Goal: Task Accomplishment & Management: Manage account settings

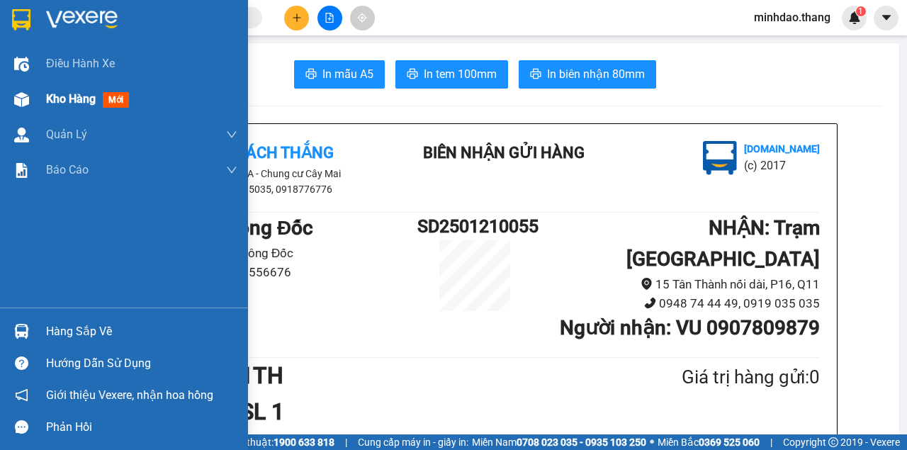
click at [81, 110] on div "Kho hàng mới" at bounding box center [141, 98] width 191 height 35
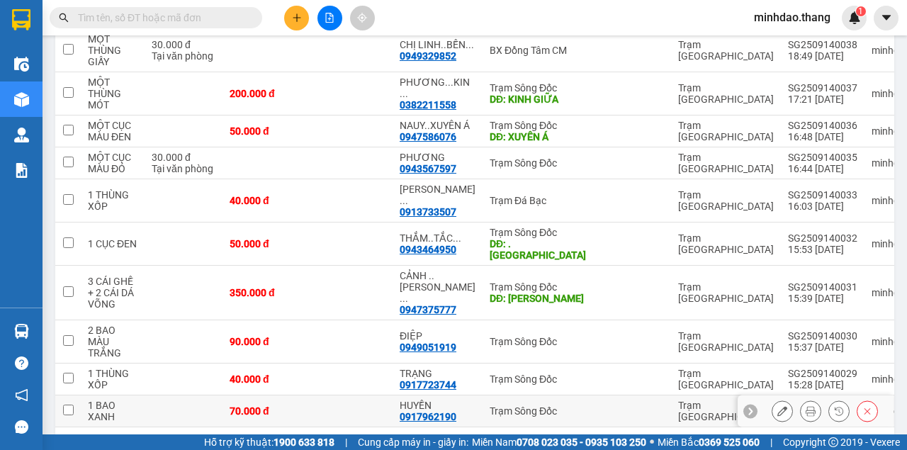
scroll to position [244, 0]
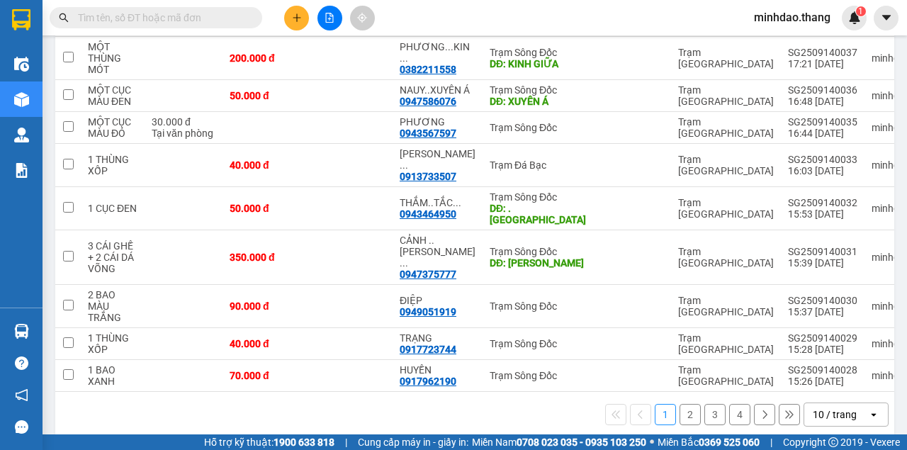
click at [813, 398] on div "10 / trang" at bounding box center [835, 414] width 44 height 14
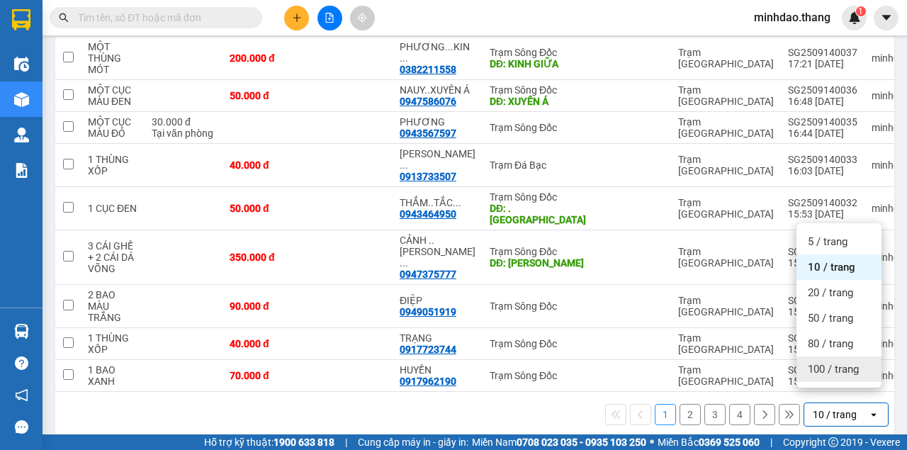
click at [829, 370] on span "100 / trang" at bounding box center [833, 369] width 51 height 14
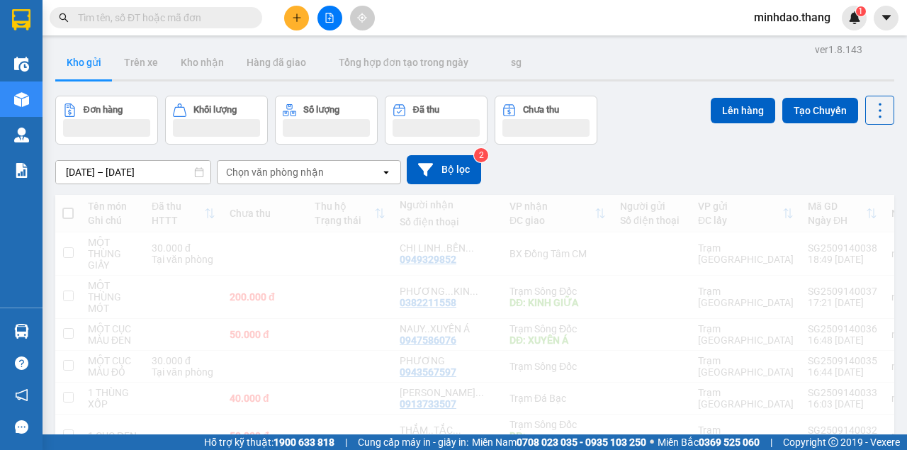
scroll to position [0, 0]
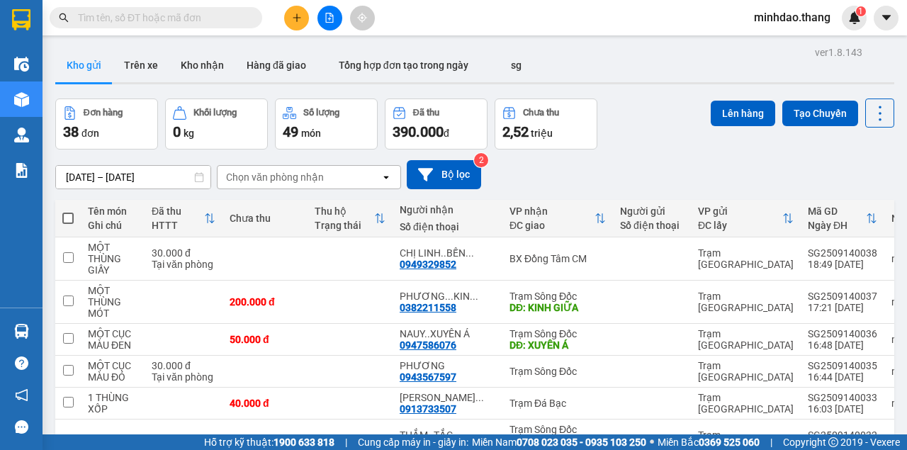
click at [70, 216] on span at bounding box center [67, 218] width 11 height 11
click at [68, 211] on input "checkbox" at bounding box center [68, 211] width 0 height 0
checkbox input "true"
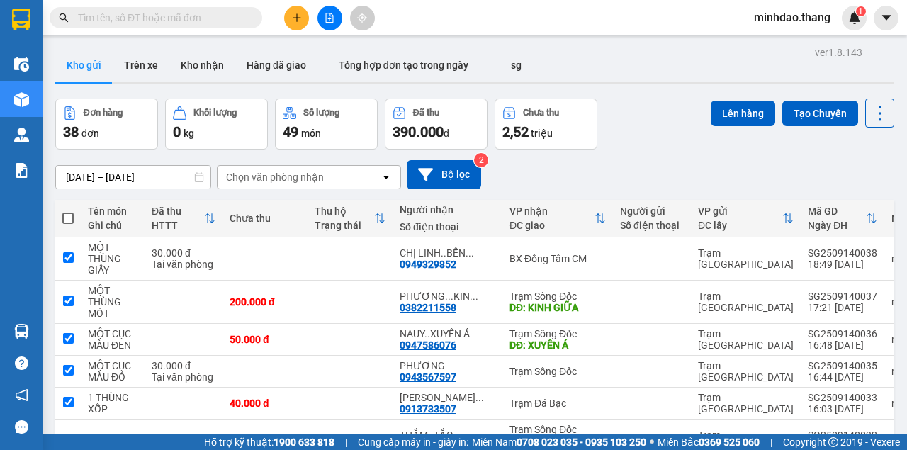
checkbox input "true"
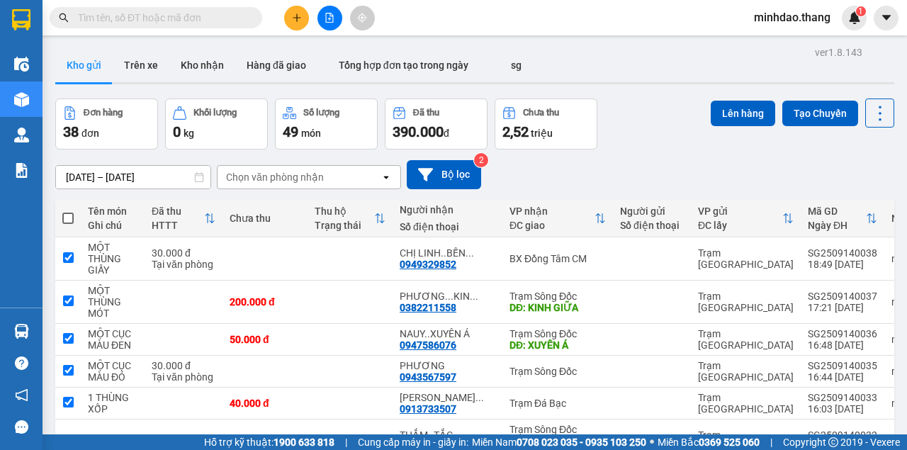
checkbox input "true"
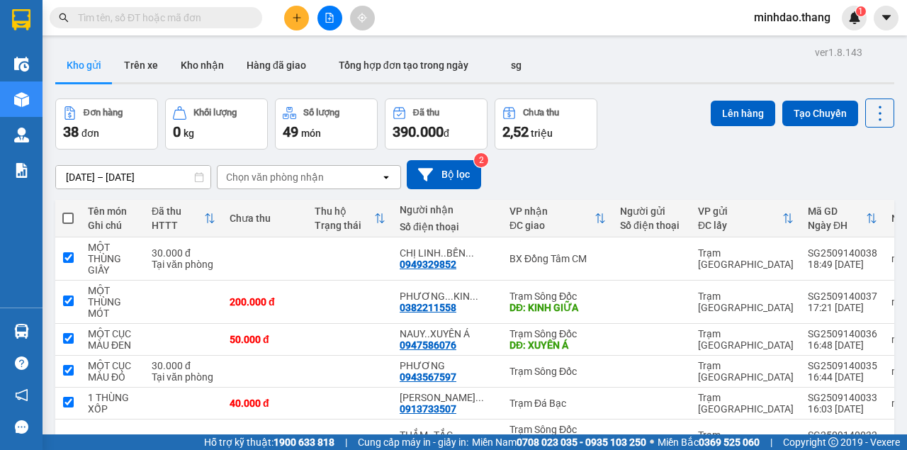
checkbox input "true"
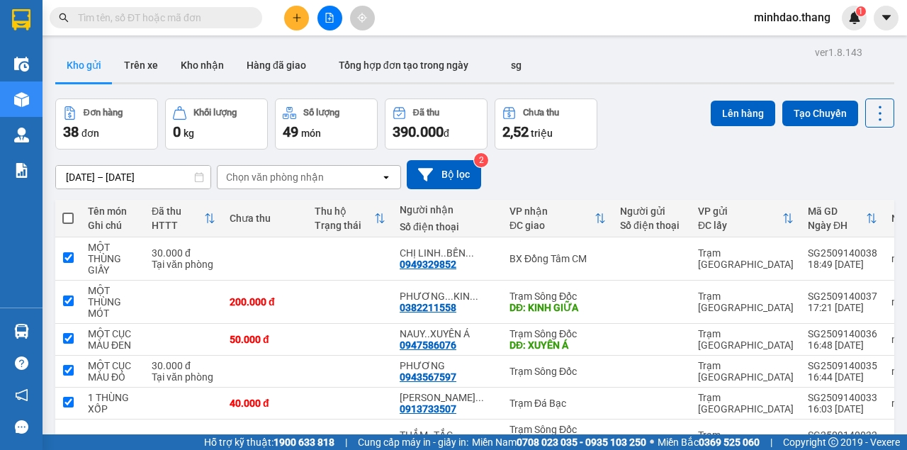
checkbox input "true"
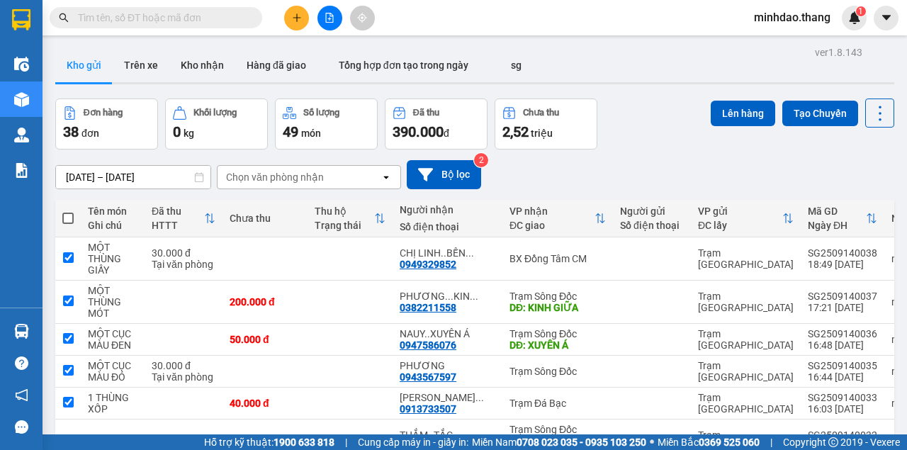
checkbox input "true"
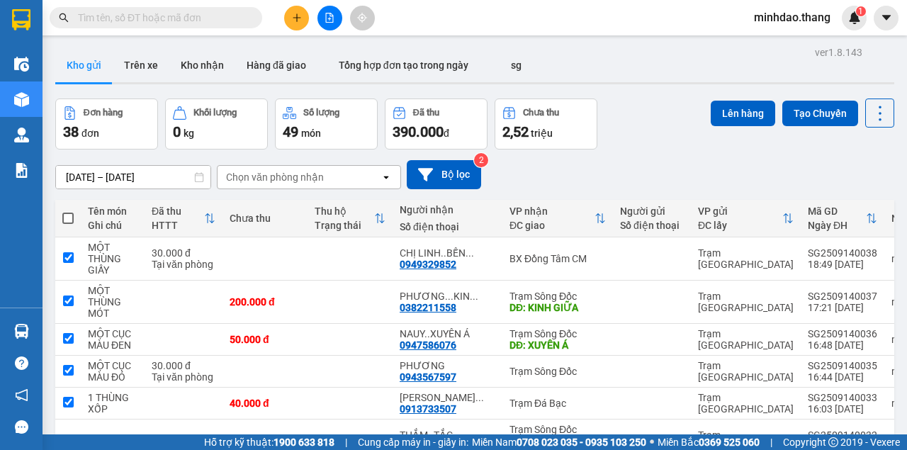
checkbox input "true"
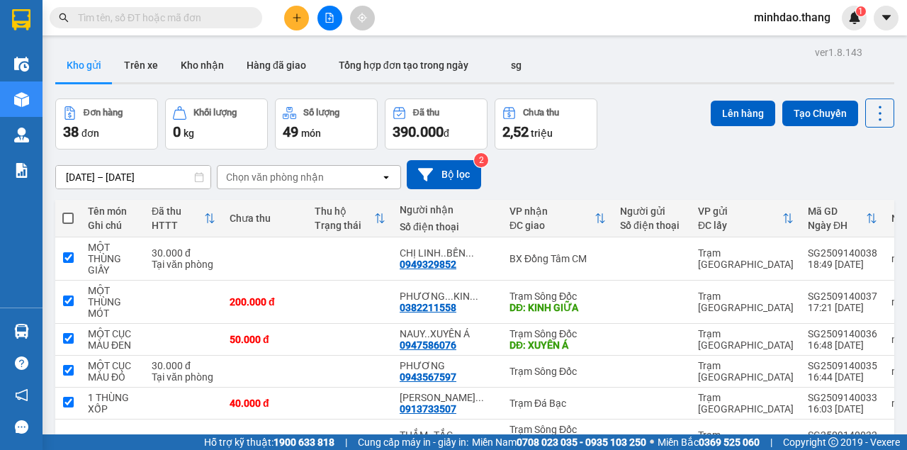
checkbox input "true"
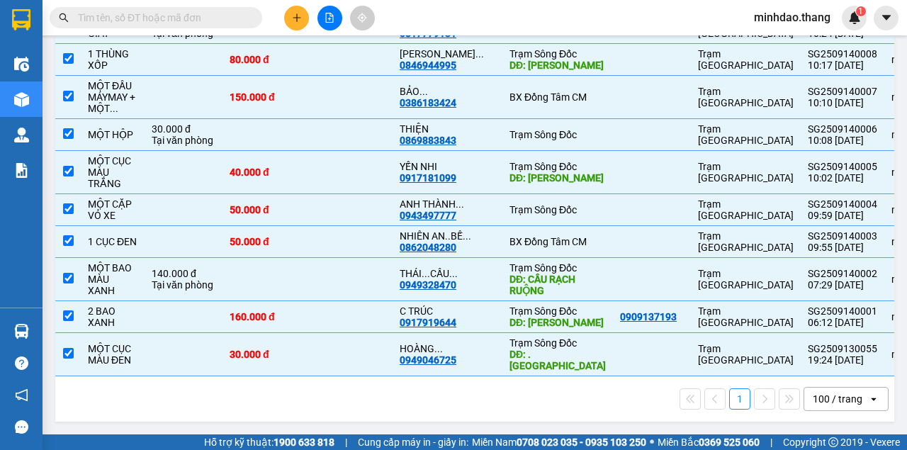
scroll to position [1347, 0]
click at [830, 398] on div "100 / trang" at bounding box center [838, 399] width 50 height 14
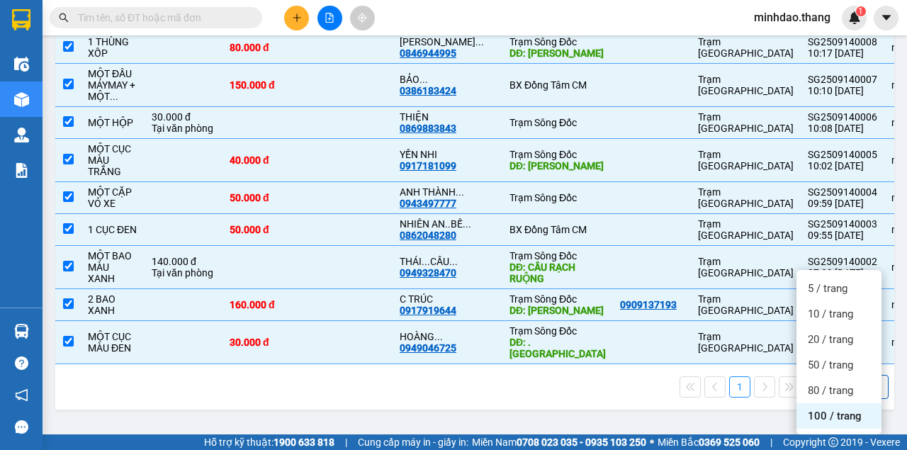
click at [830, 398] on span "100 / trang" at bounding box center [835, 416] width 54 height 14
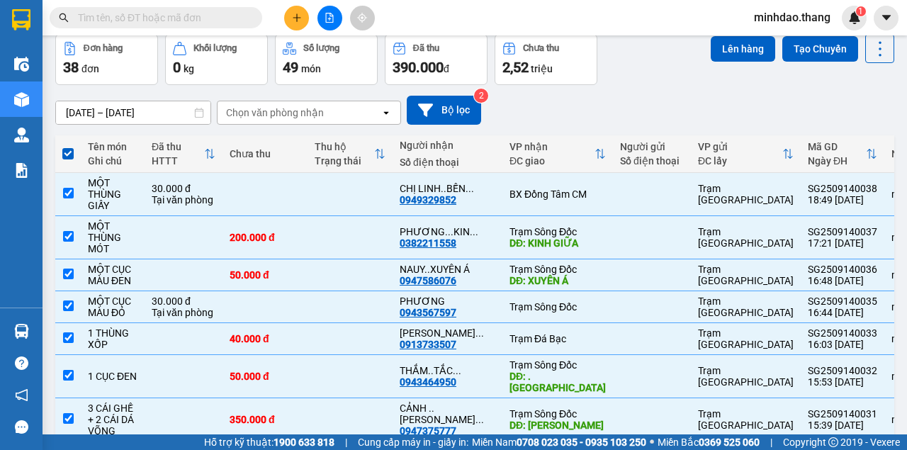
scroll to position [0, 0]
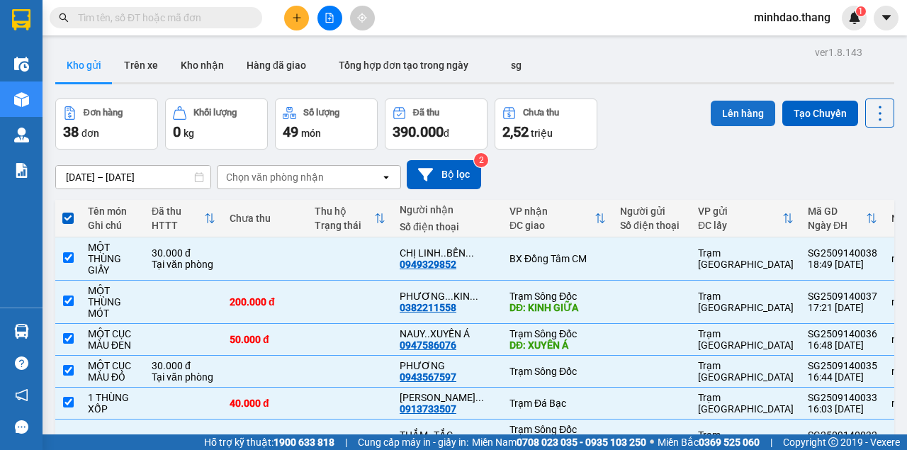
click at [742, 108] on button "Lên hàng" at bounding box center [743, 114] width 64 height 26
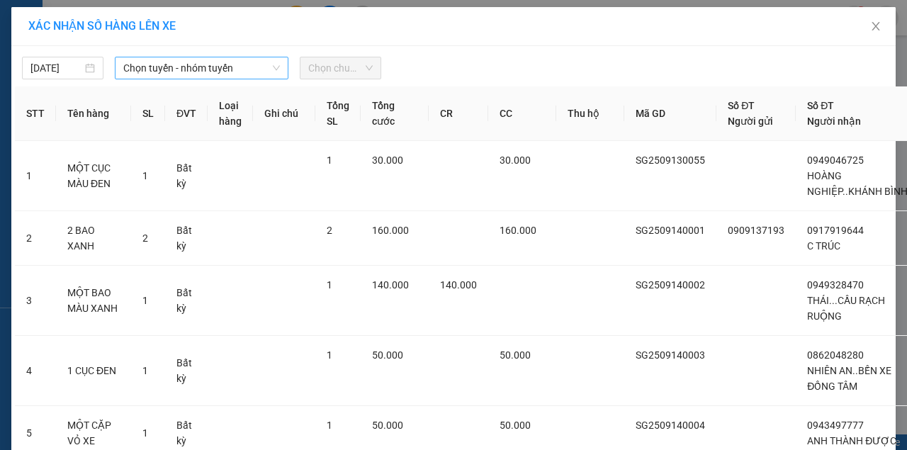
click at [169, 65] on span "Chọn tuyến - nhóm tuyến" at bounding box center [201, 67] width 157 height 21
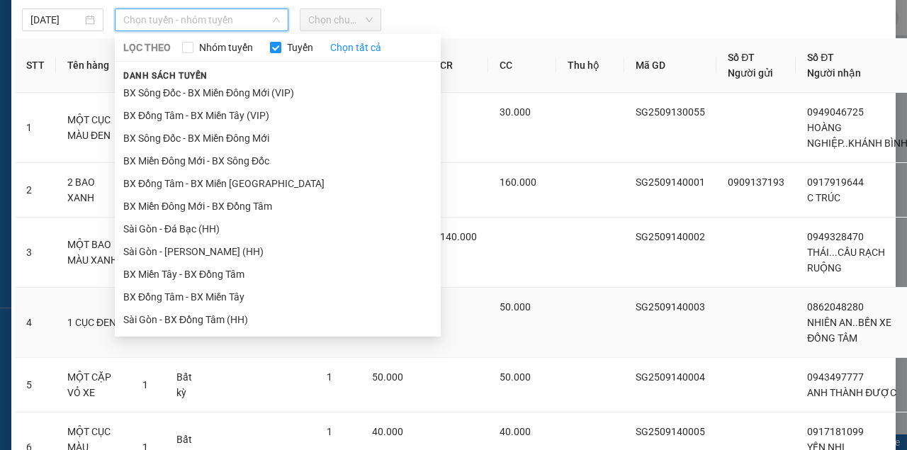
scroll to position [94, 0]
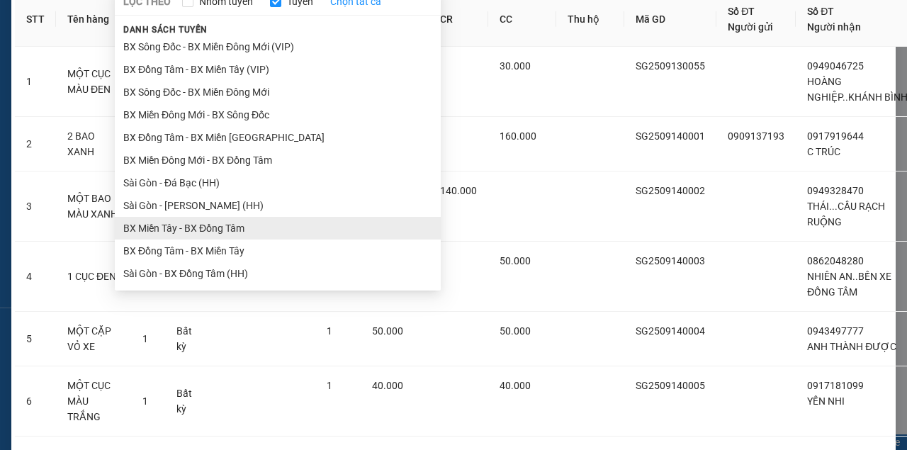
click at [181, 225] on ul "BX Đồng Tâm - BX Sông Đốc BX Miền Tây - BX Đồng Tâm (VIP) BX Sông Đốc - BX Miền…" at bounding box center [278, 160] width 326 height 247
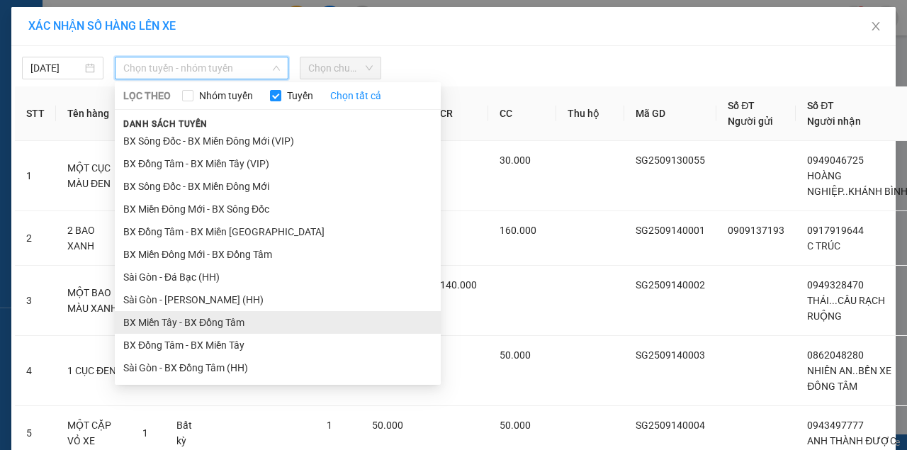
click at [191, 321] on li "BX Miền Tây - BX Đồng Tâm" at bounding box center [278, 322] width 326 height 23
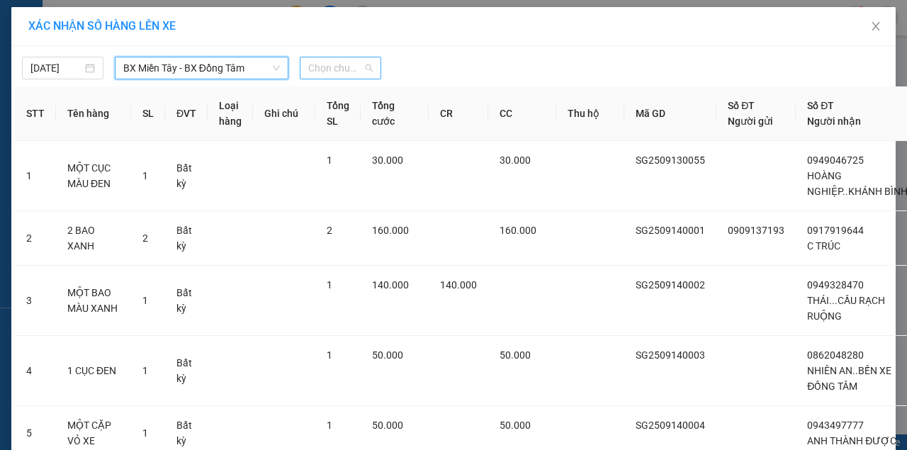
click at [335, 67] on span "Chọn chuyến" at bounding box center [340, 67] width 64 height 21
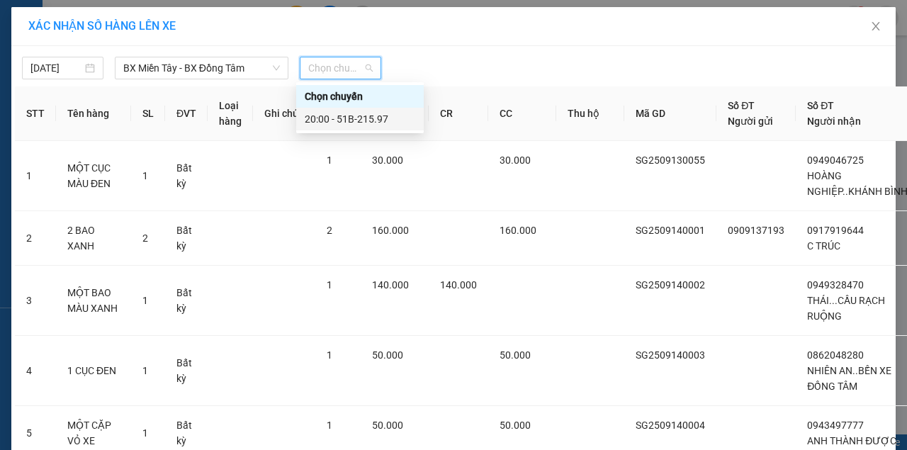
click at [340, 122] on div "20:00 - 51B-215.97" at bounding box center [360, 119] width 111 height 16
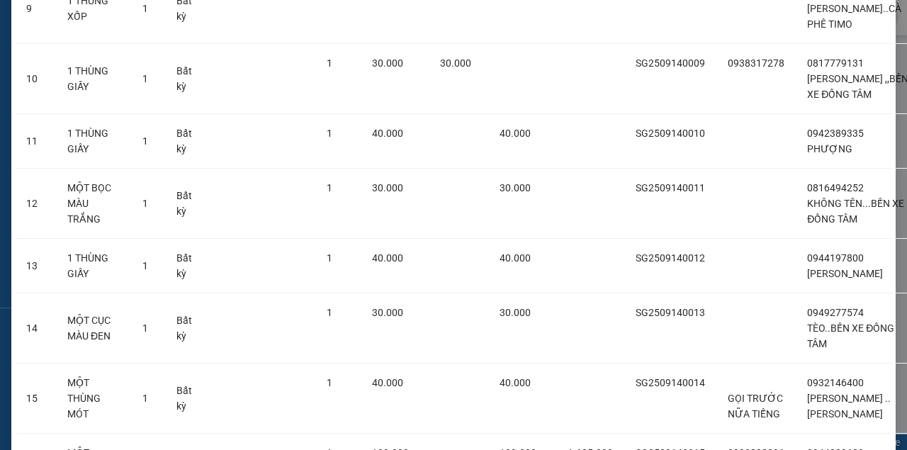
scroll to position [2521, 0]
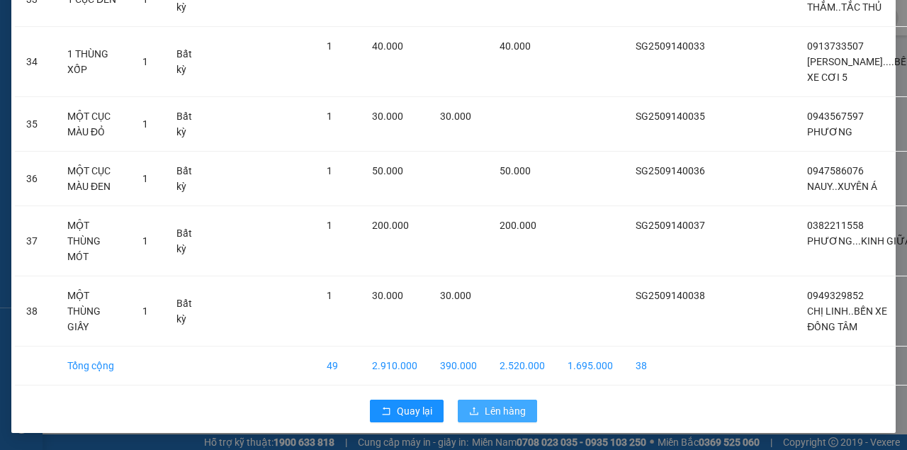
click at [509, 398] on span "Lên hàng" at bounding box center [505, 411] width 41 height 16
click at [458, 398] on button "Lên hàng" at bounding box center [497, 411] width 79 height 23
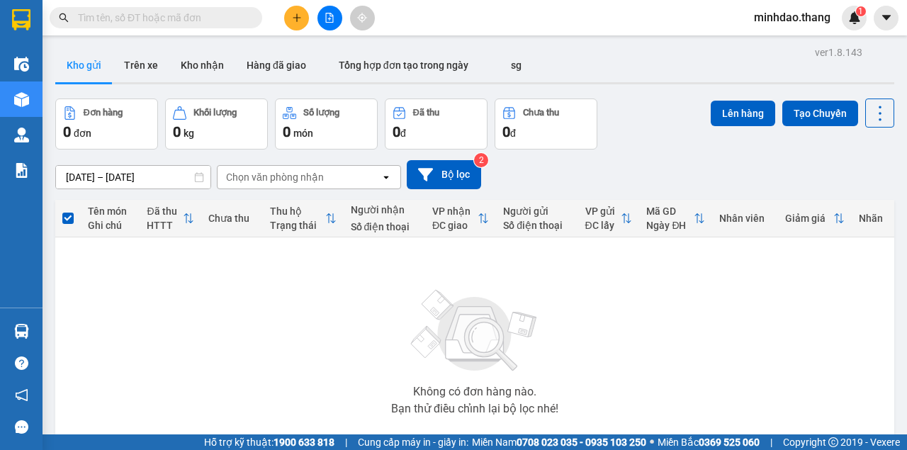
click at [210, 21] on input "text" at bounding box center [161, 18] width 167 height 16
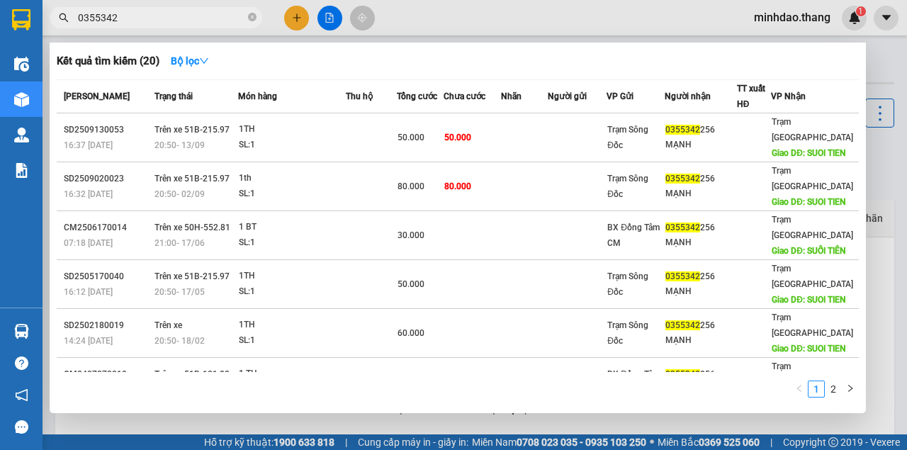
type input "0355342"
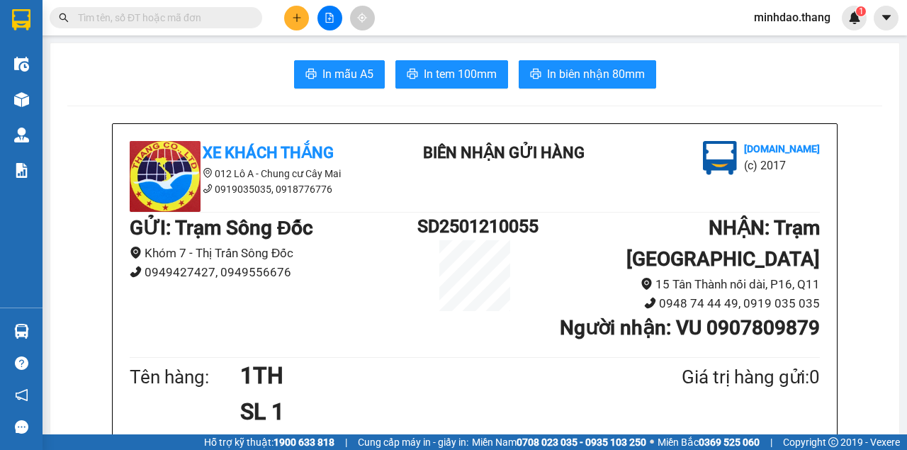
click at [225, 23] on input "text" at bounding box center [161, 18] width 167 height 16
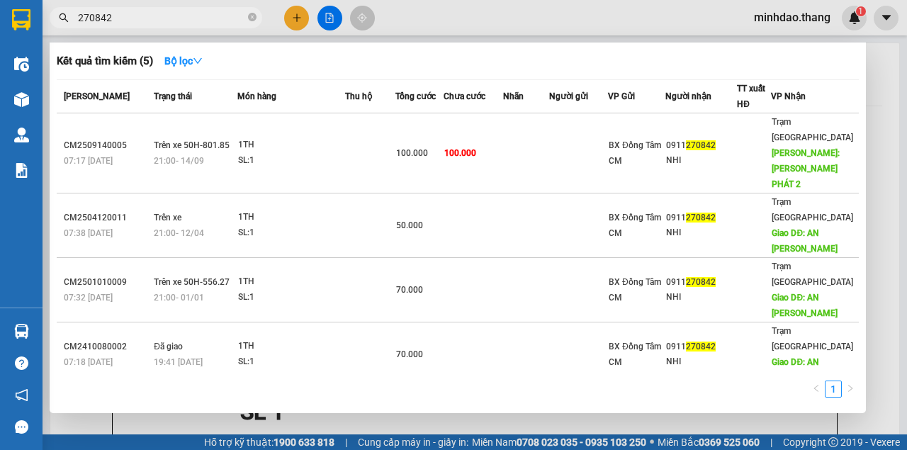
type input "270842"
click at [252, 17] on icon "close-circle" at bounding box center [252, 17] width 9 height 9
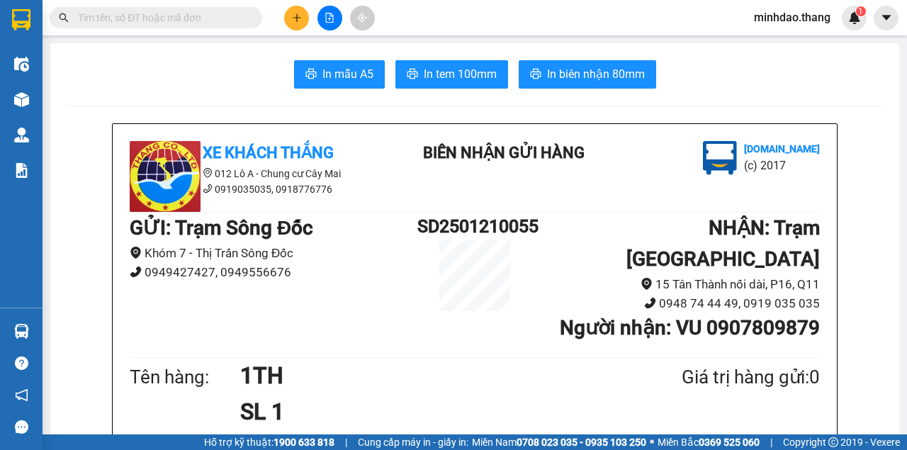
click at [248, 17] on span at bounding box center [156, 17] width 213 height 21
click at [214, 26] on span at bounding box center [156, 17] width 213 height 21
click at [214, 21] on span at bounding box center [156, 17] width 213 height 21
click at [213, 19] on input "text" at bounding box center [161, 18] width 167 height 16
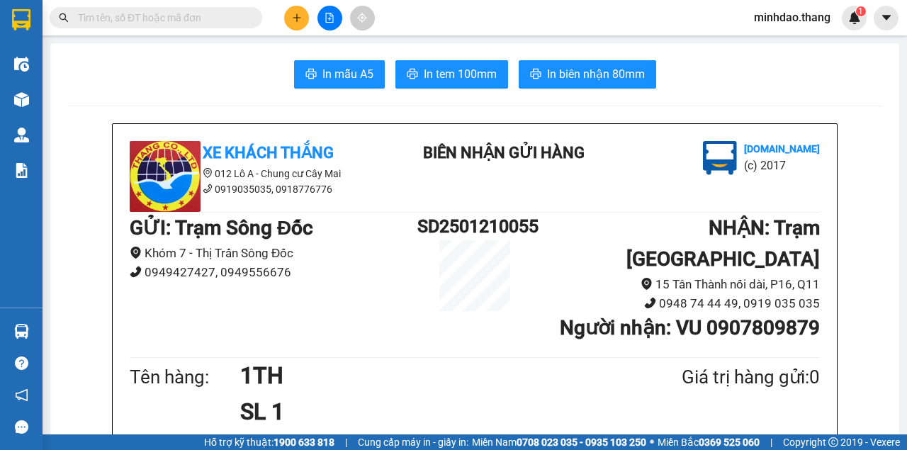
click at [213, 19] on input "text" at bounding box center [161, 18] width 167 height 16
drag, startPoint x: 213, startPoint y: 19, endPoint x: 225, endPoint y: 13, distance: 13.6
click at [221, 14] on input "text" at bounding box center [161, 18] width 167 height 16
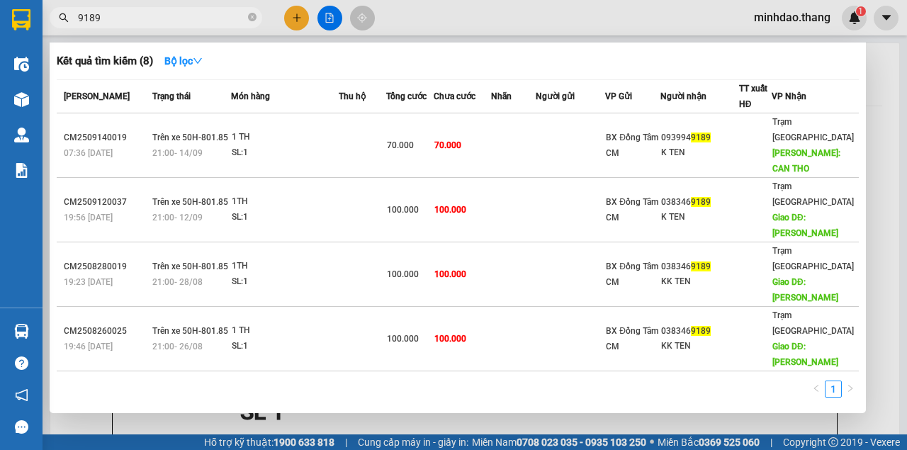
type input "9189"
click at [254, 21] on icon "close-circle" at bounding box center [252, 17] width 9 height 9
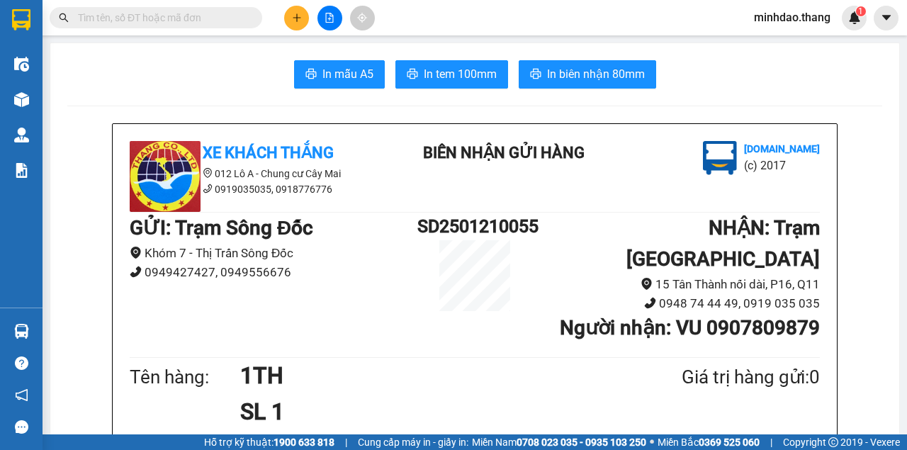
drag, startPoint x: 232, startPoint y: 21, endPoint x: 222, endPoint y: 12, distance: 12.5
click at [232, 18] on input "text" at bounding box center [161, 18] width 167 height 16
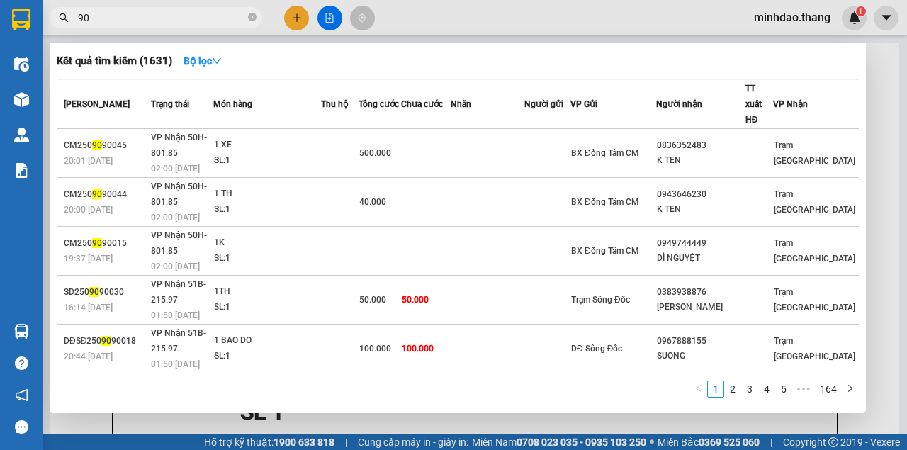
type input "9"
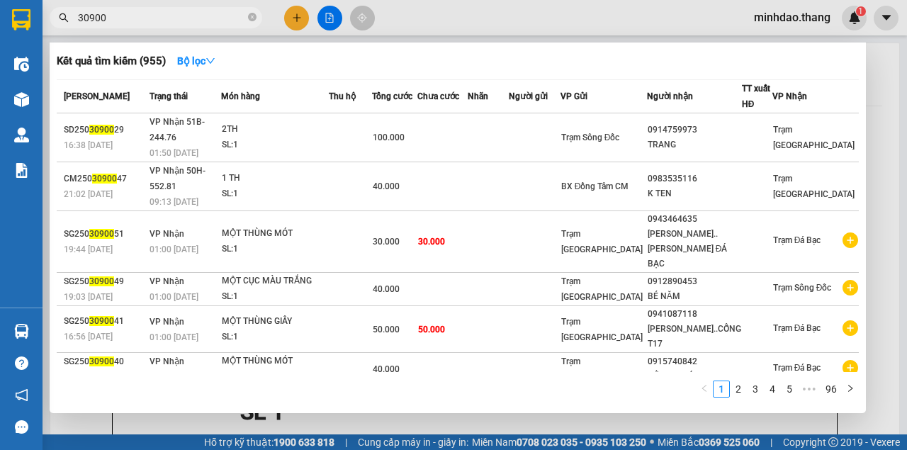
type input "30900"
click at [255, 19] on icon "close-circle" at bounding box center [252, 17] width 9 height 9
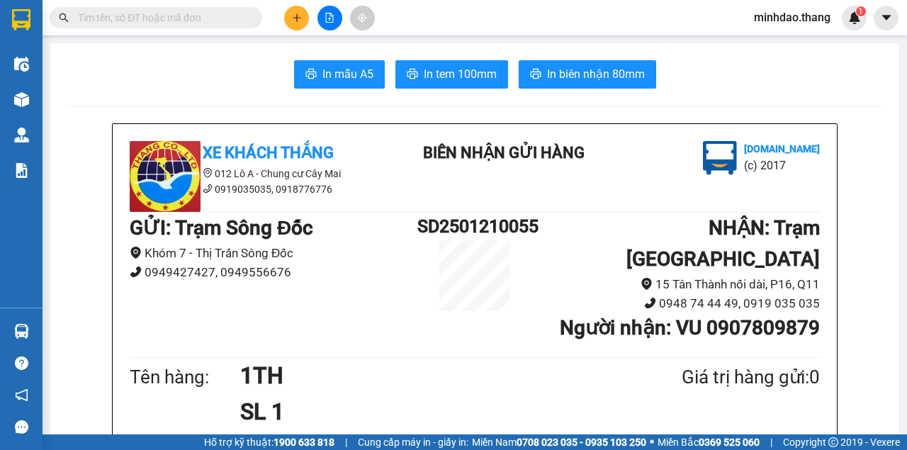
click at [225, 19] on input "text" at bounding box center [161, 18] width 167 height 16
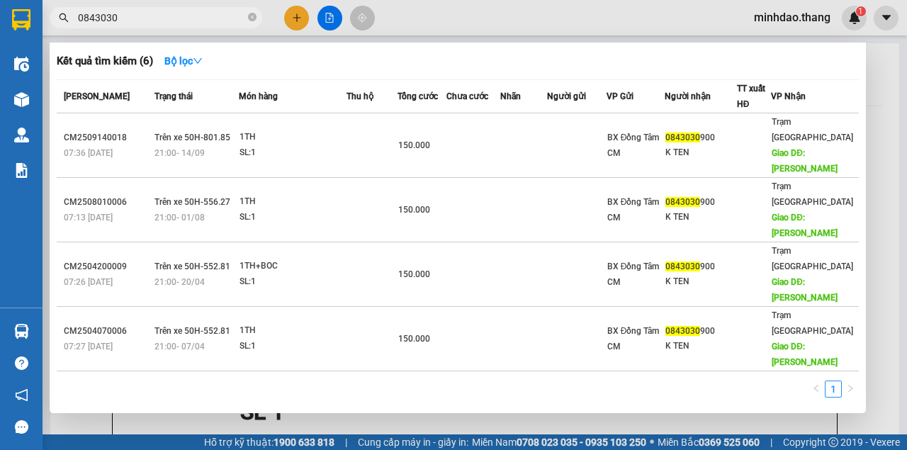
type input "0843030"
click at [251, 16] on icon "close-circle" at bounding box center [252, 17] width 9 height 9
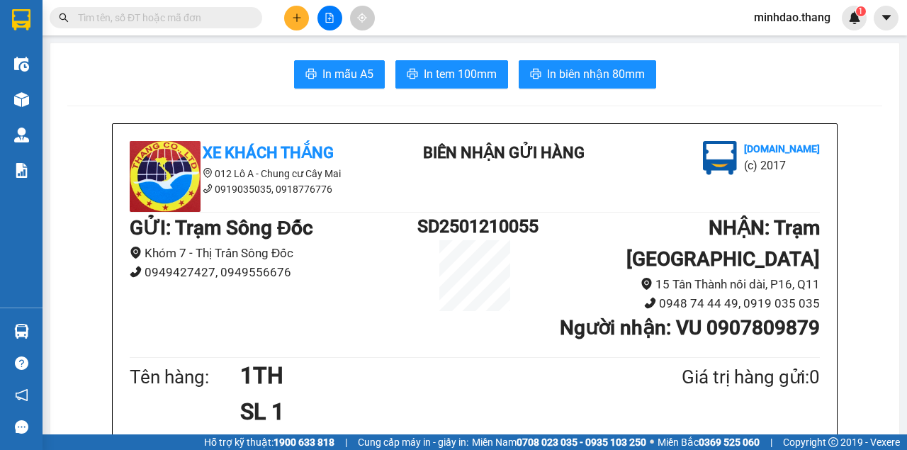
click at [228, 18] on input "text" at bounding box center [161, 18] width 167 height 16
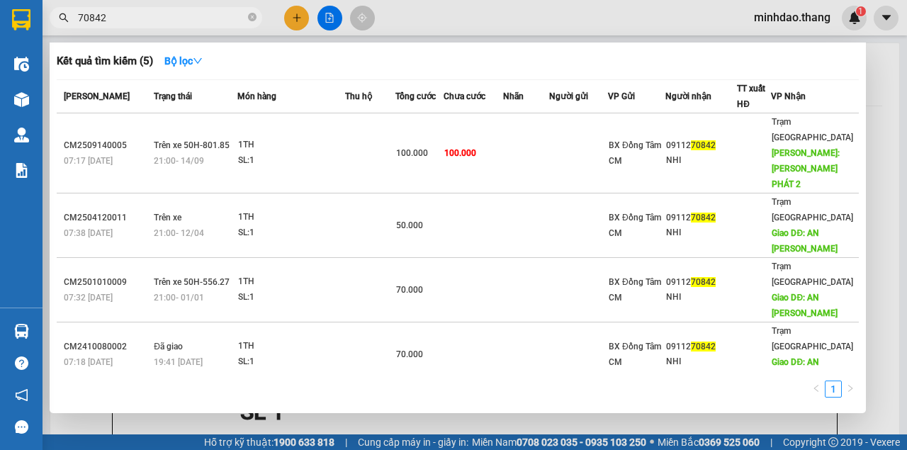
type input "70842"
click at [254, 20] on icon "close-circle" at bounding box center [252, 17] width 9 height 9
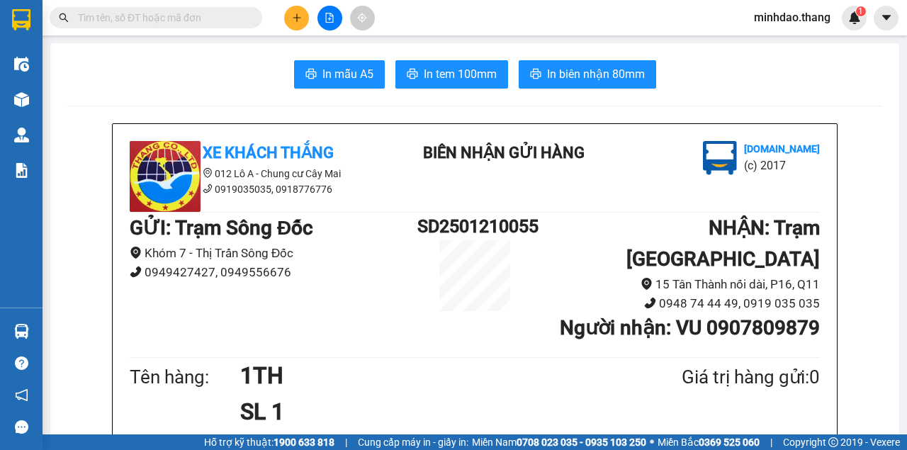
click at [237, 21] on input "text" at bounding box center [161, 18] width 167 height 16
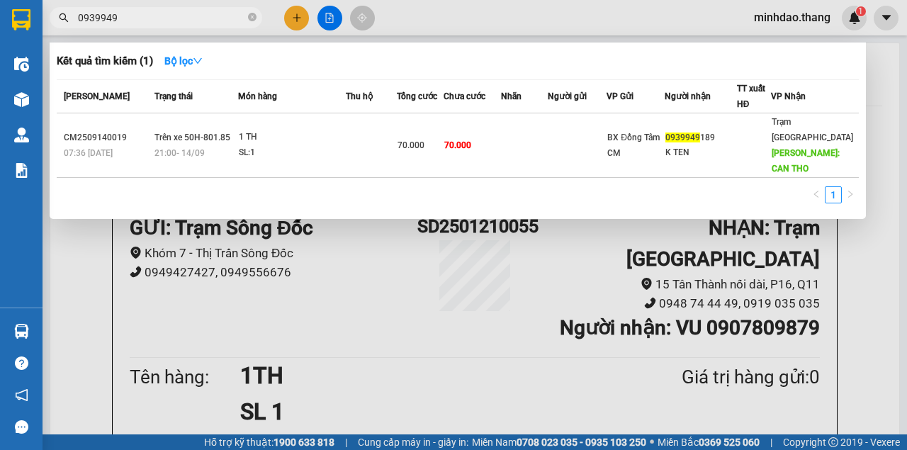
type input "0939949"
click at [295, 16] on div at bounding box center [453, 225] width 907 height 450
click at [296, 16] on icon "plus" at bounding box center [296, 17] width 1 height 8
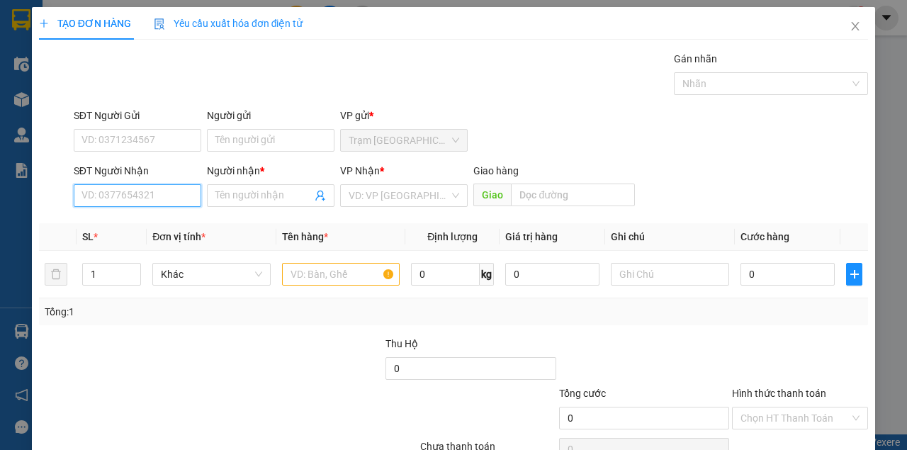
click at [159, 200] on input "SĐT Người Nhận" at bounding box center [138, 195] width 128 height 23
click at [159, 199] on input "SĐT Người Nhận" at bounding box center [138, 195] width 128 height 23
click at [159, 198] on input "SĐT Người Nhận" at bounding box center [138, 195] width 128 height 23
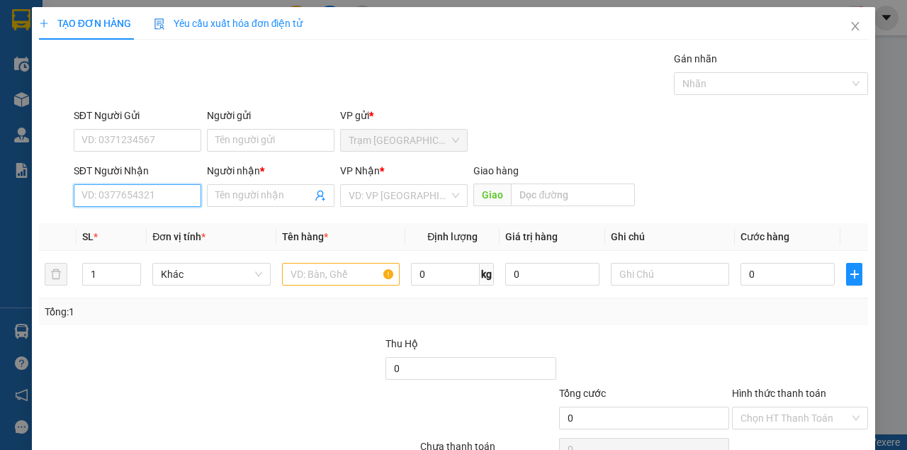
click at [139, 196] on input "SĐT Người Nhận" at bounding box center [138, 195] width 128 height 23
click at [850, 29] on icon "close" at bounding box center [855, 26] width 11 height 11
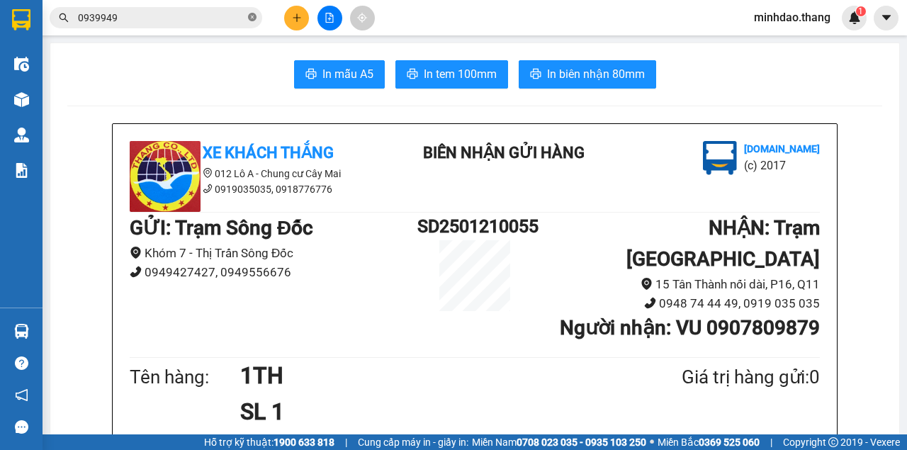
click at [249, 16] on icon "close-circle" at bounding box center [252, 17] width 9 height 9
click at [232, 16] on input "text" at bounding box center [161, 18] width 167 height 16
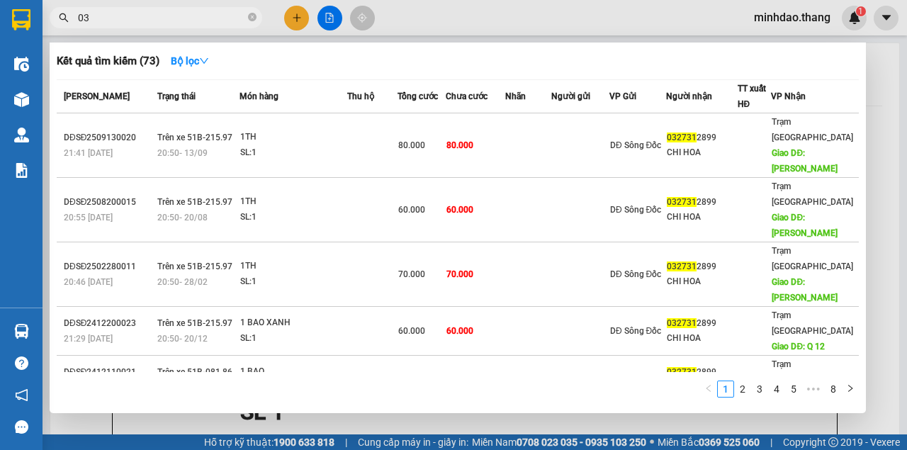
type input "0"
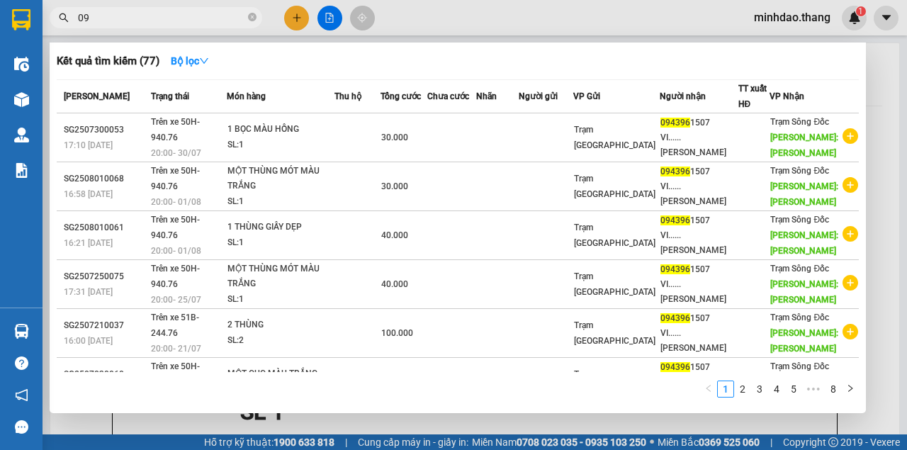
type input "0"
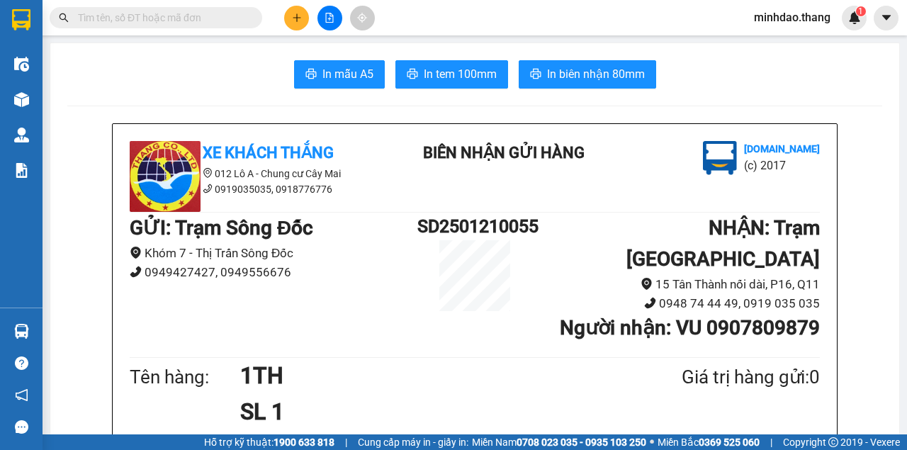
click at [235, 17] on input "text" at bounding box center [161, 18] width 167 height 16
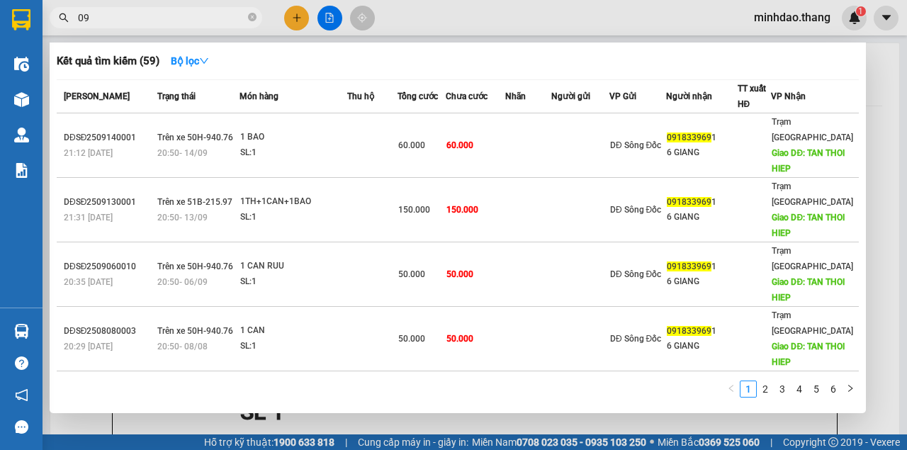
type input "0"
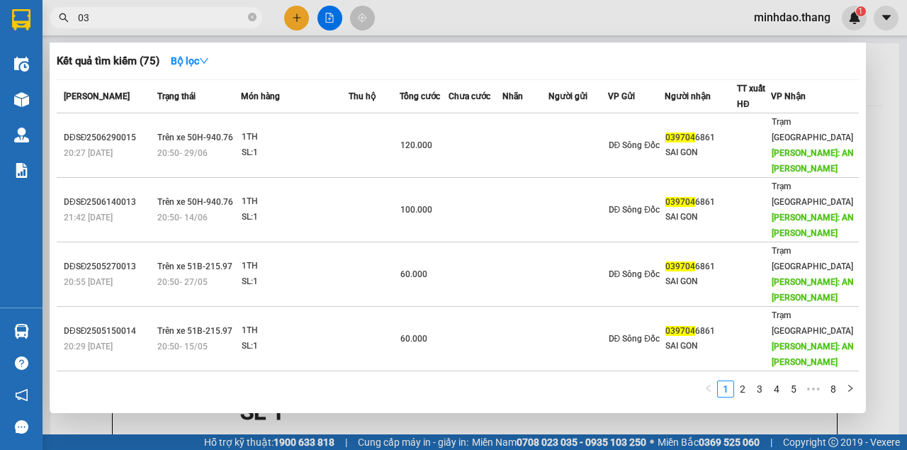
type input "0"
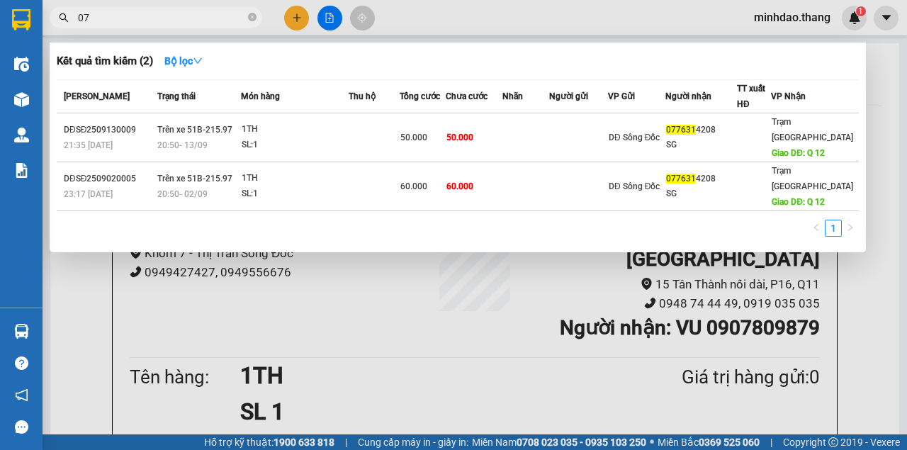
type input "0"
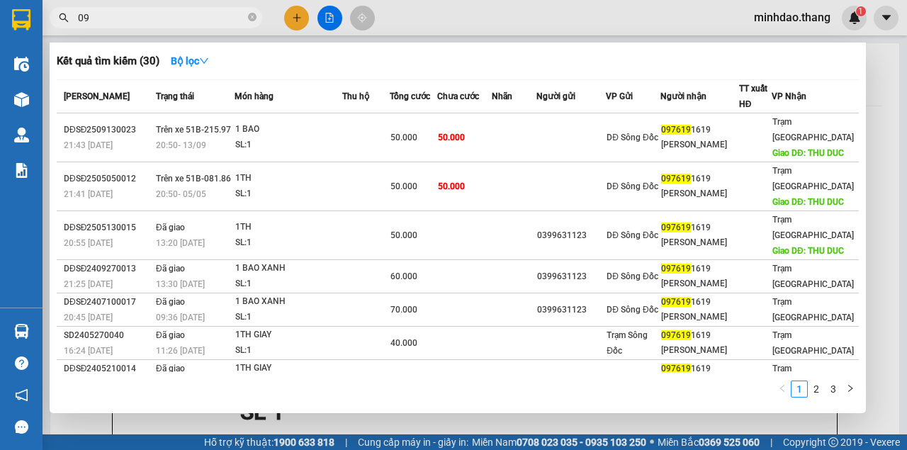
type input "0"
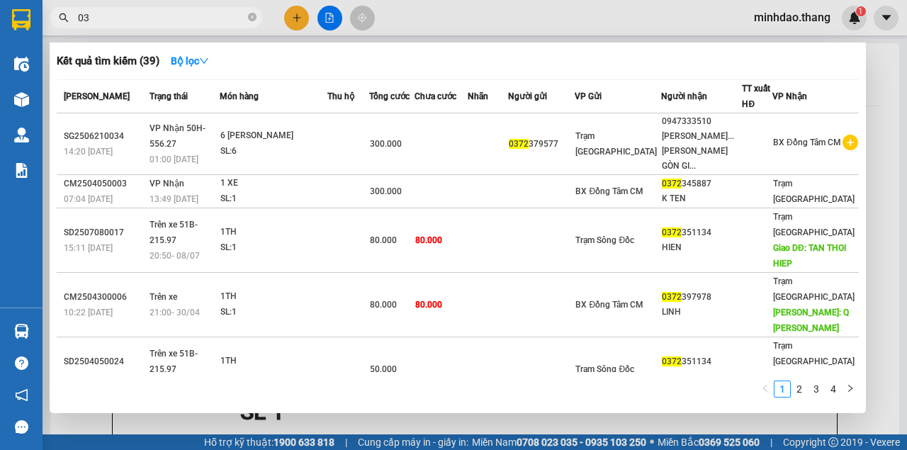
type input "0"
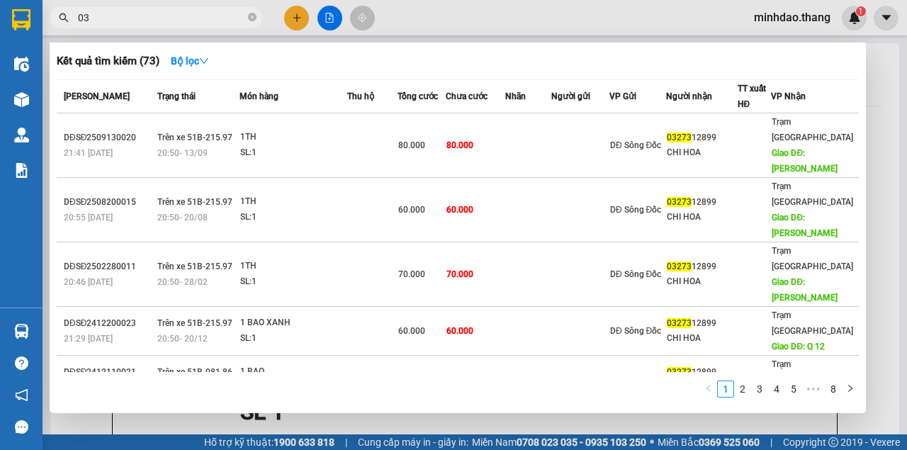
type input "0"
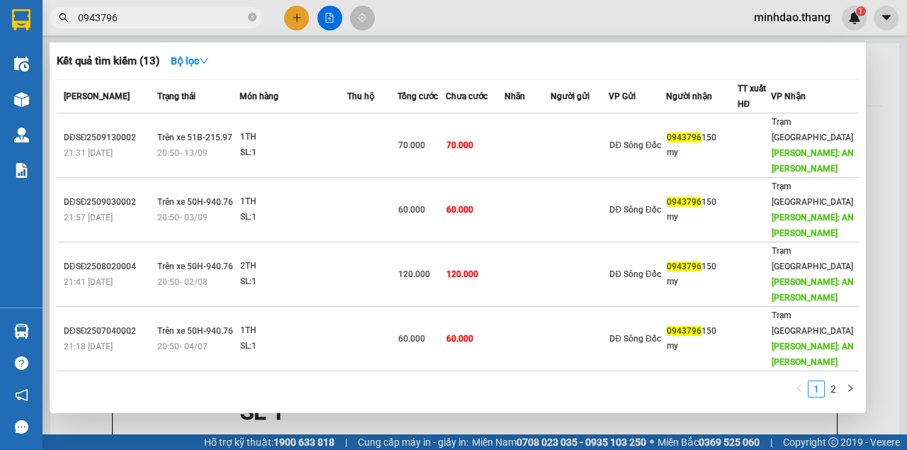
type input "0943796"
click at [254, 20] on icon "close-circle" at bounding box center [252, 17] width 9 height 9
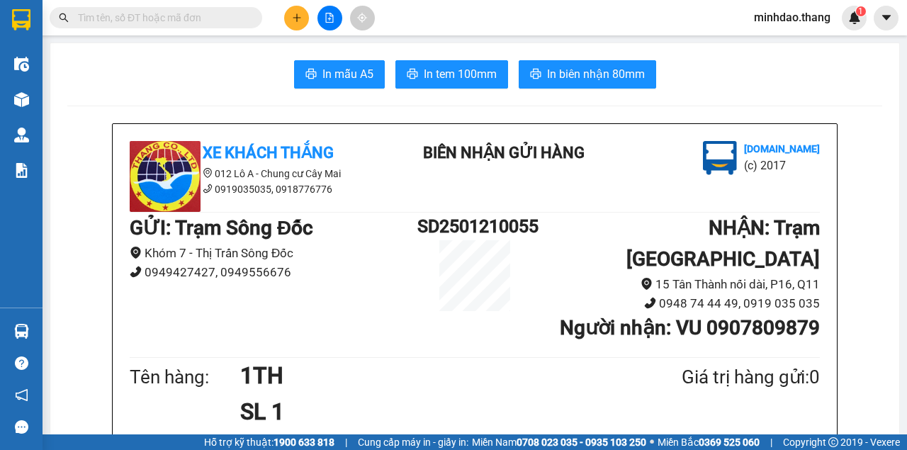
click at [242, 18] on input "text" at bounding box center [161, 18] width 167 height 16
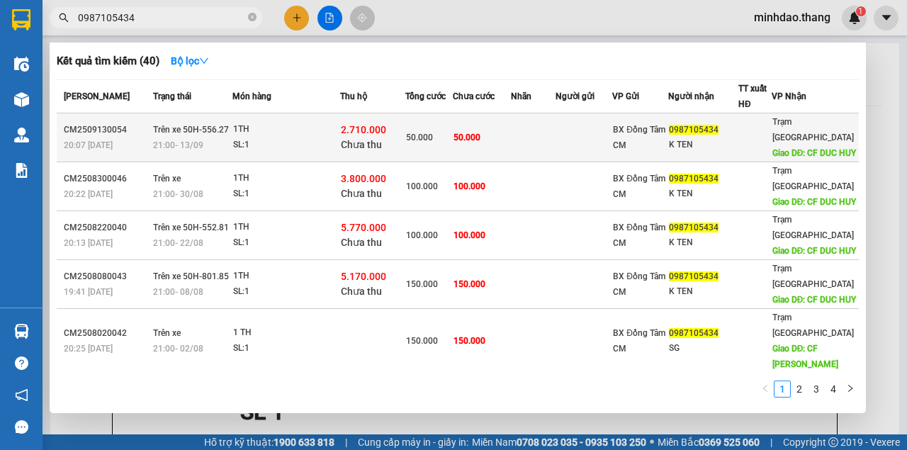
type input "0987105434"
click at [556, 145] on td at bounding box center [533, 137] width 45 height 49
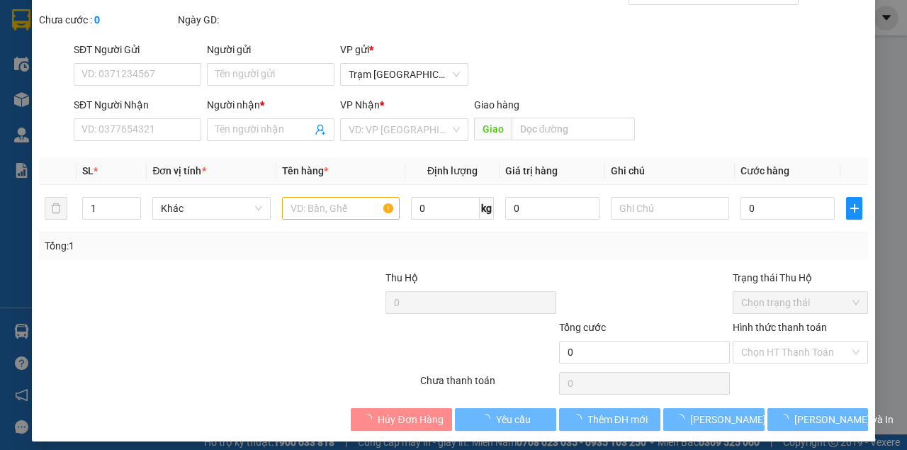
type input "0987105434"
type input "K TEN"
type input "CF DUC HUY"
type input "50.000"
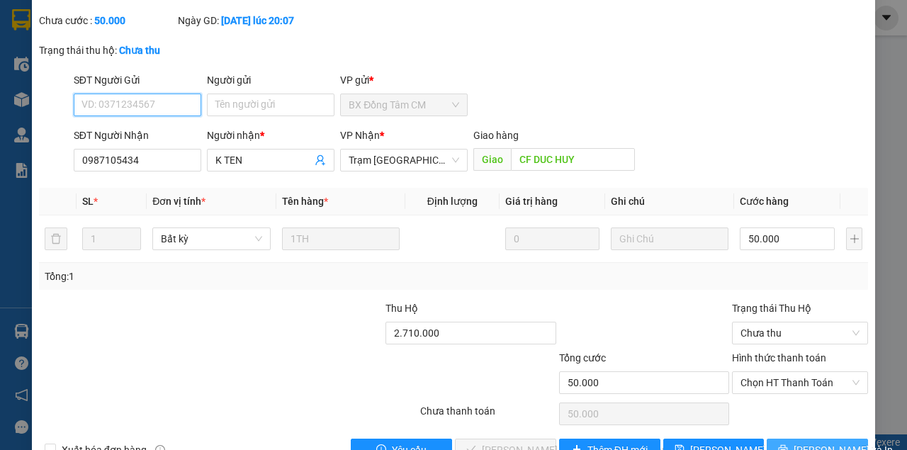
scroll to position [156, 0]
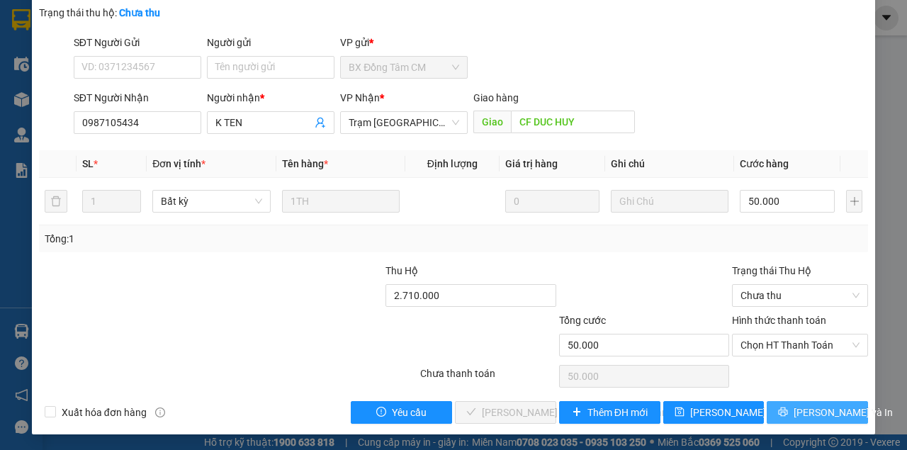
click at [805, 411] on span "Lưu và In" at bounding box center [843, 413] width 99 height 16
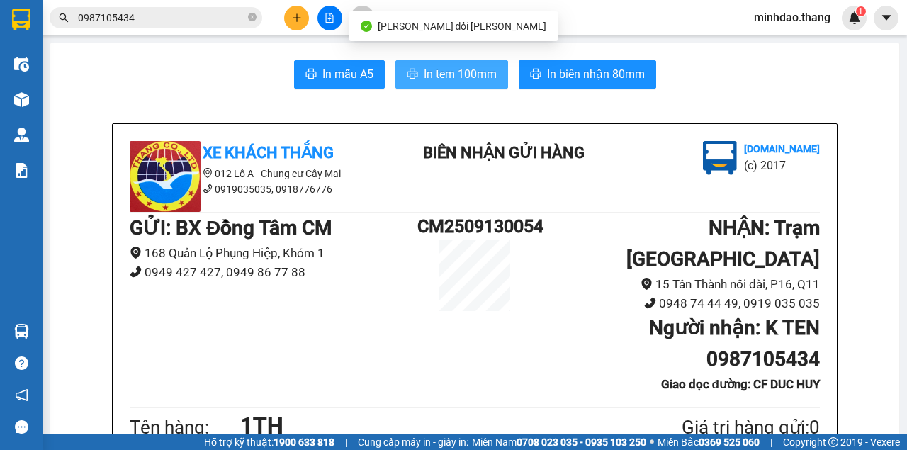
drag, startPoint x: 441, startPoint y: 72, endPoint x: 444, endPoint y: 79, distance: 7.9
click at [441, 72] on span "In tem 100mm" at bounding box center [460, 74] width 73 height 18
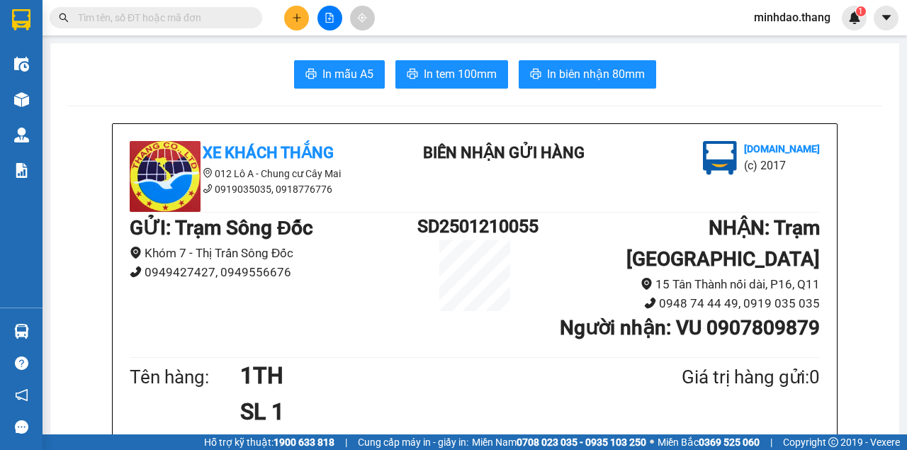
click at [170, 21] on input "text" at bounding box center [161, 18] width 167 height 16
click at [174, 23] on input "text" at bounding box center [161, 18] width 167 height 16
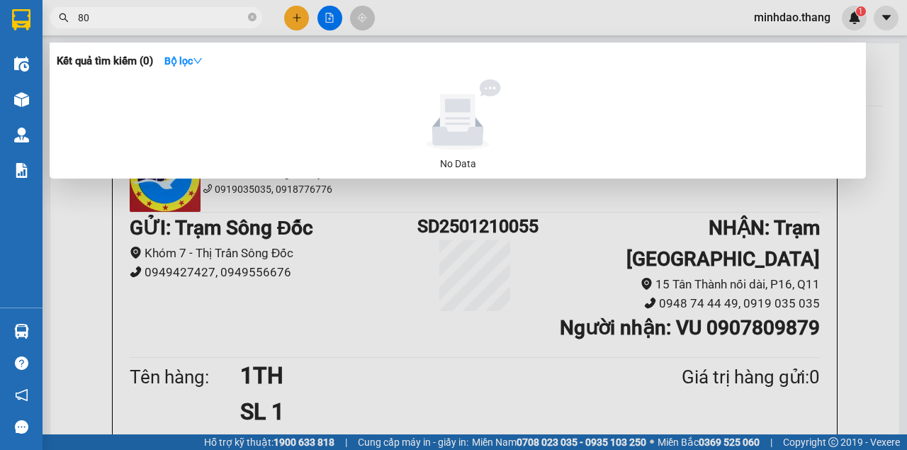
type input "8"
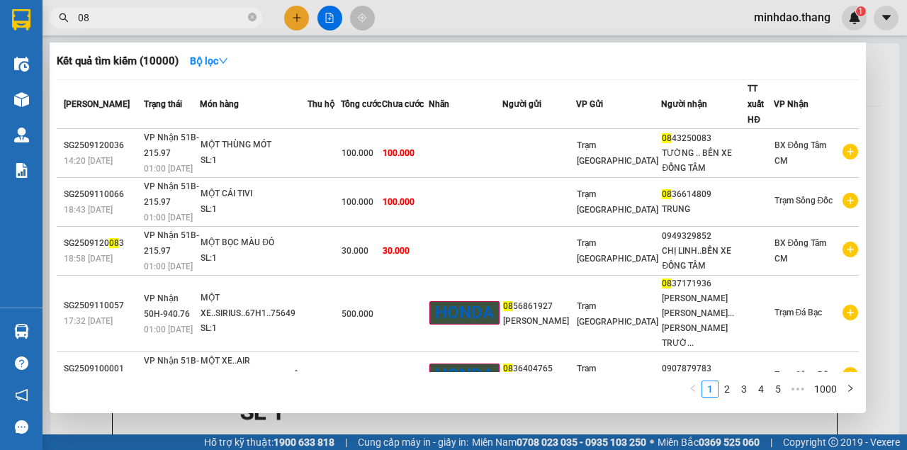
type input "0"
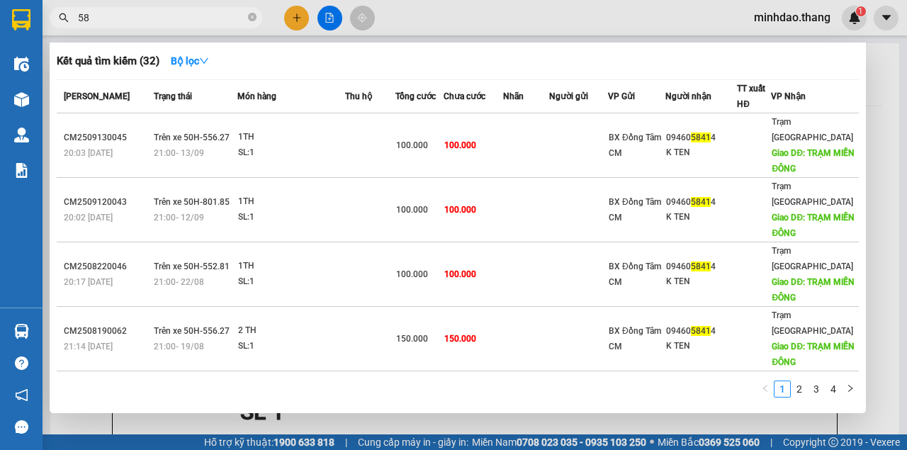
type input "5"
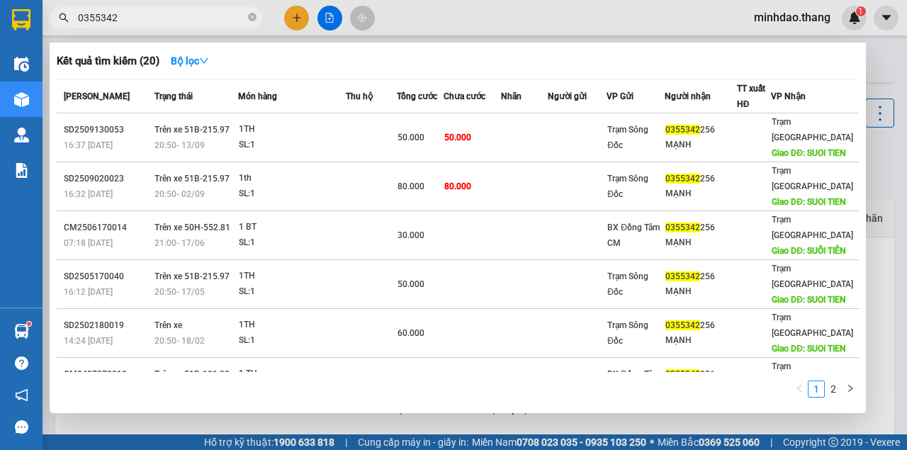
click at [290, 18] on div at bounding box center [453, 225] width 907 height 450
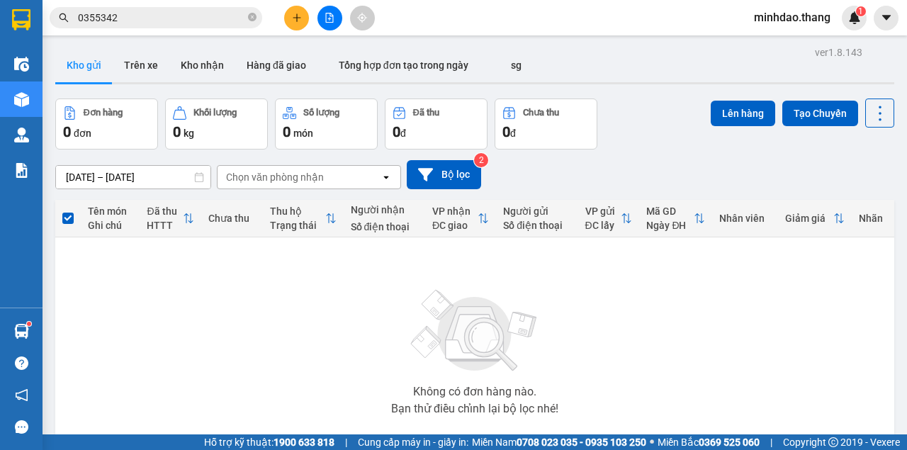
click at [292, 18] on icon "plus" at bounding box center [297, 18] width 10 height 10
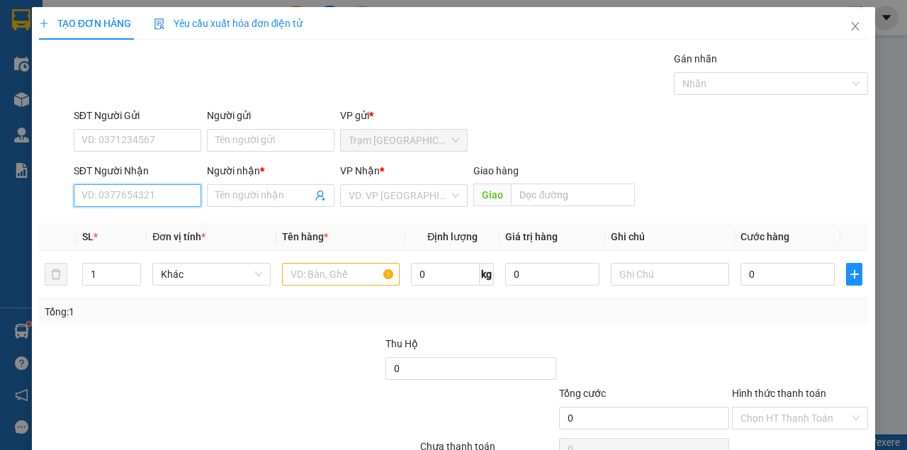
click at [132, 191] on input "SĐT Người Nhận" at bounding box center [138, 195] width 128 height 23
type input "0"
type input "0832272488"
drag, startPoint x: 147, startPoint y: 219, endPoint x: 276, endPoint y: 283, distance: 143.2
click at [147, 220] on div "0832272488 - CAN..VỒ DƠI" at bounding box center [142, 223] width 123 height 16
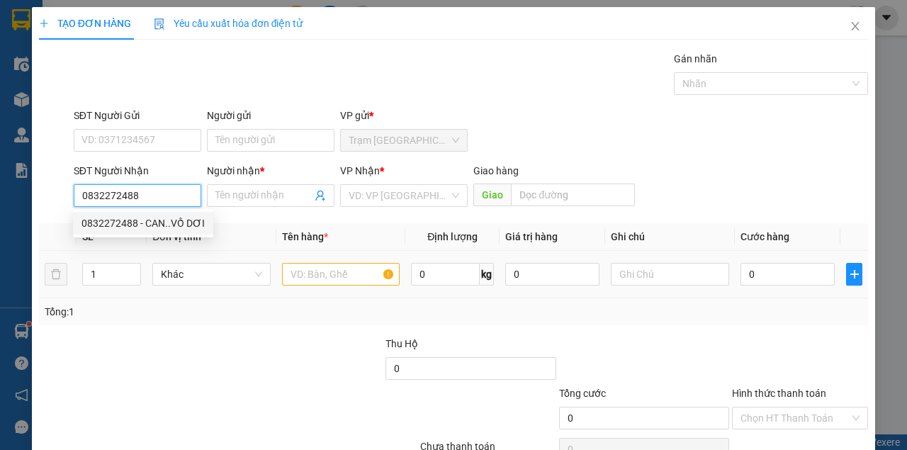
type input "CAN..VỒ DƠI"
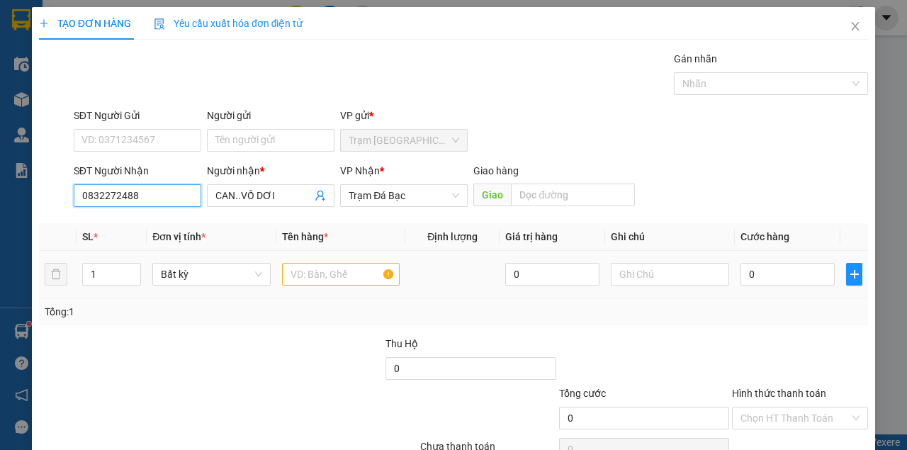
type input "0832272488"
click at [312, 273] on input "text" at bounding box center [341, 274] width 118 height 23
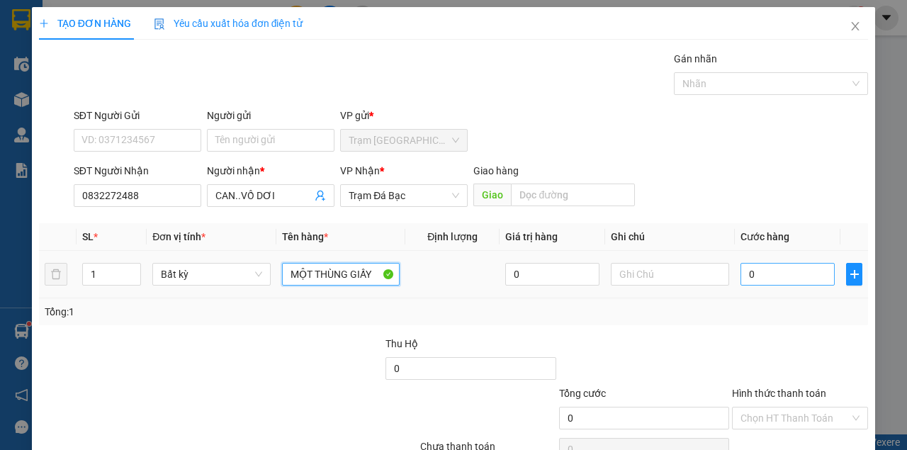
type input "MỘT THÙNG GIẤY"
click at [753, 280] on input "0" at bounding box center [787, 274] width 94 height 23
type input "4"
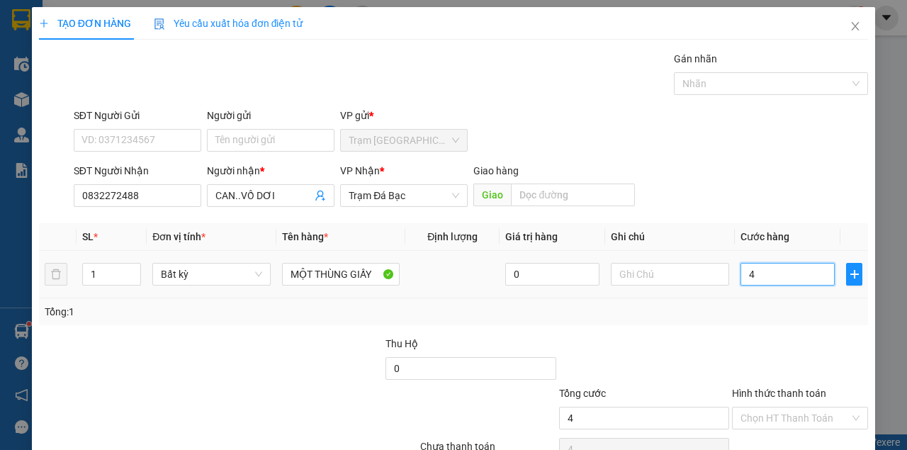
type input "40"
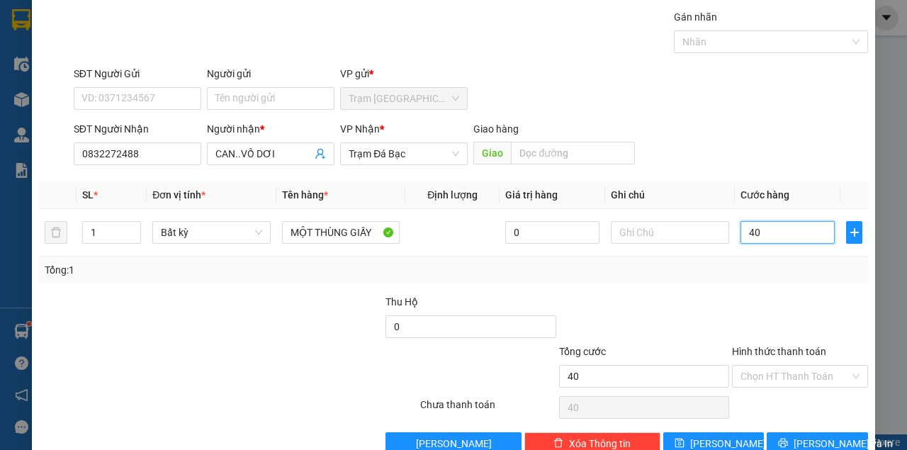
scroll to position [72, 0]
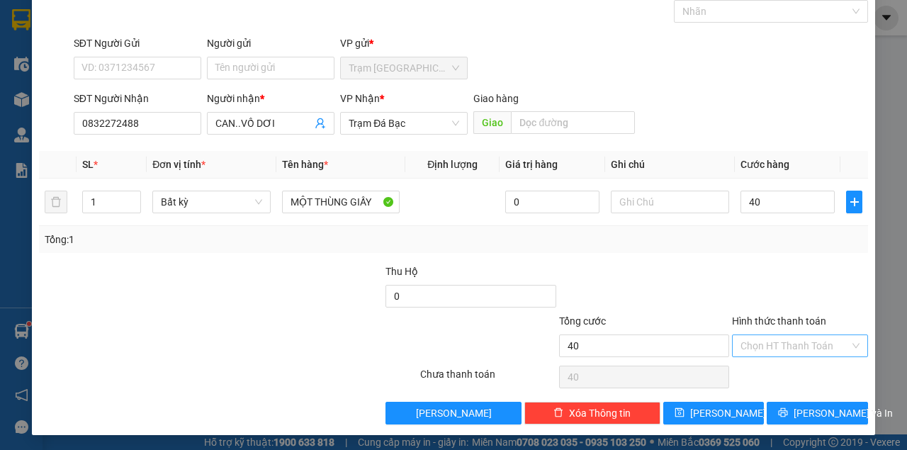
type input "40.000"
drag, startPoint x: 772, startPoint y: 349, endPoint x: 771, endPoint y: 356, distance: 7.9
click at [772, 350] on input "Hình thức thanh toán" at bounding box center [794, 345] width 109 height 21
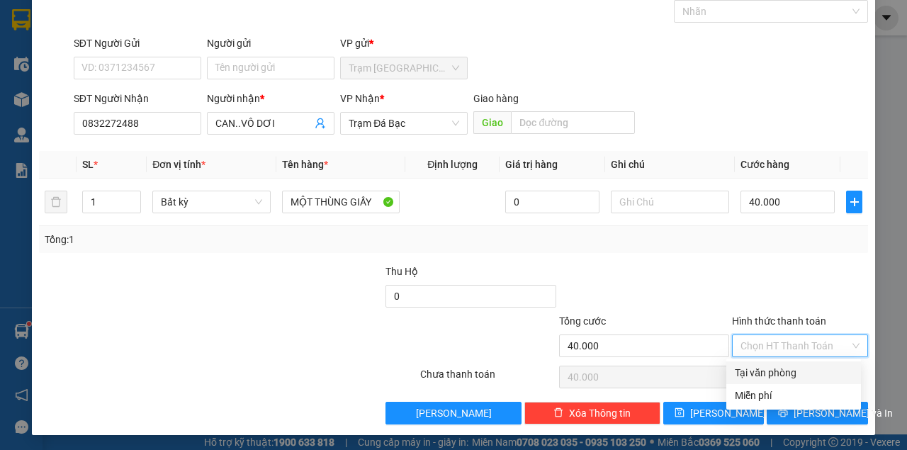
drag, startPoint x: 767, startPoint y: 373, endPoint x: 770, endPoint y: 391, distance: 18.8
click at [767, 373] on div "Tại văn phòng" at bounding box center [794, 373] width 118 height 16
type input "0"
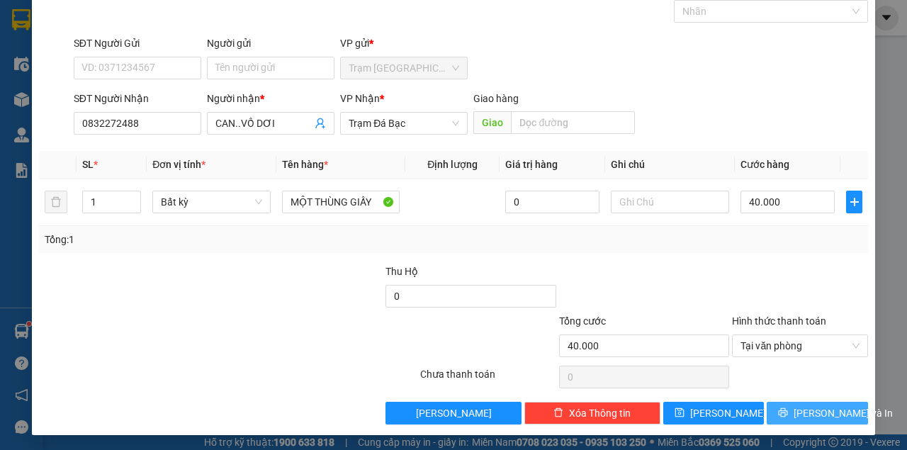
click at [774, 412] on button "Lưu và In" at bounding box center [817, 413] width 101 height 23
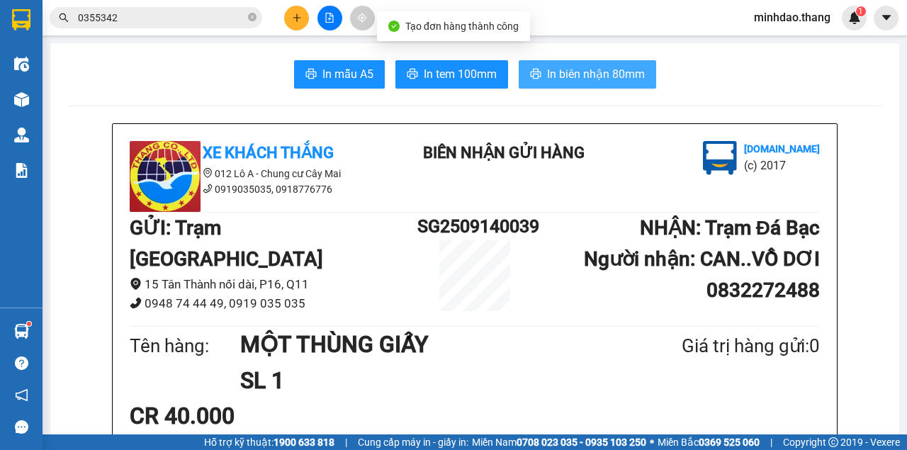
click at [597, 81] on span "In biên nhận 80mm" at bounding box center [596, 74] width 98 height 18
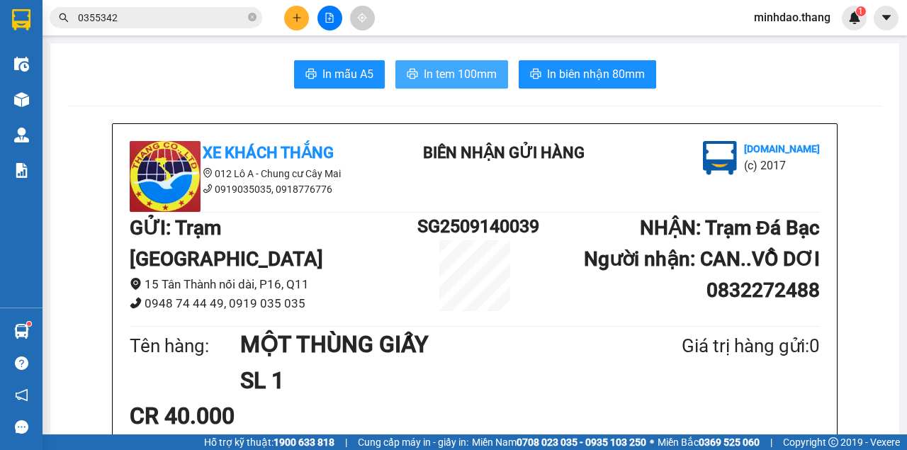
click at [395, 60] on button "In tem 100mm" at bounding box center [451, 74] width 113 height 28
click at [470, 76] on span "In tem 100mm" at bounding box center [460, 74] width 73 height 18
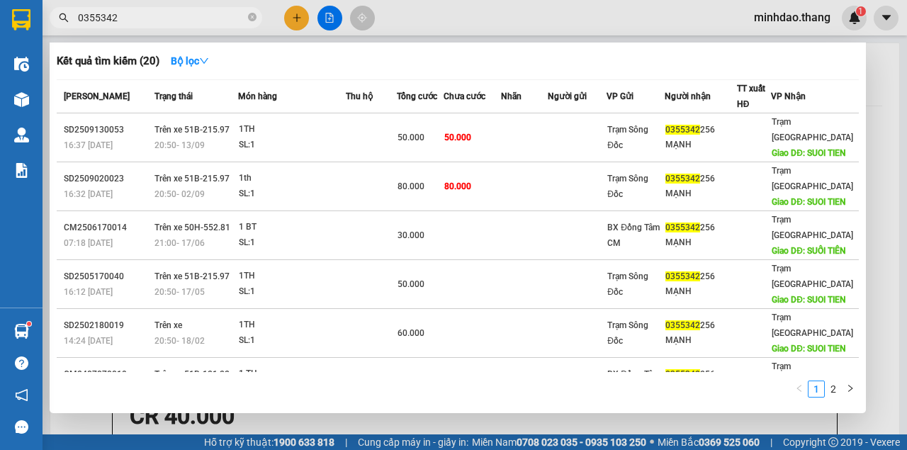
click at [249, 16] on icon "close-circle" at bounding box center [252, 17] width 9 height 9
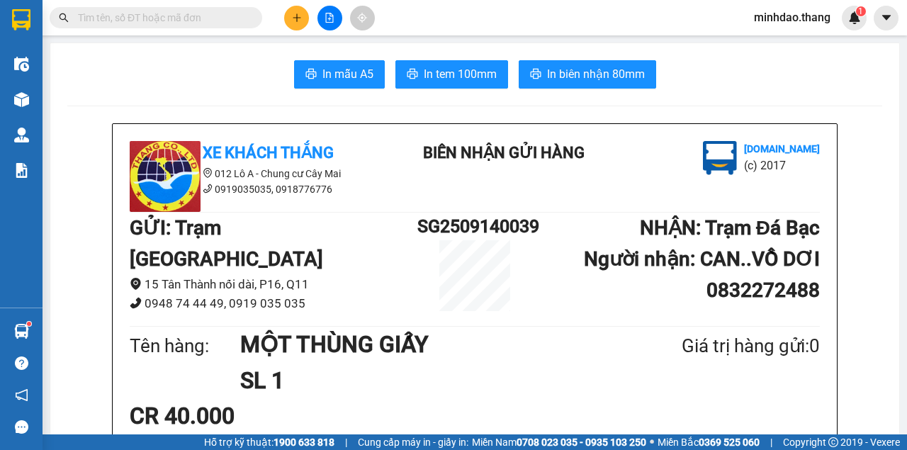
click at [227, 17] on input "text" at bounding box center [161, 18] width 167 height 16
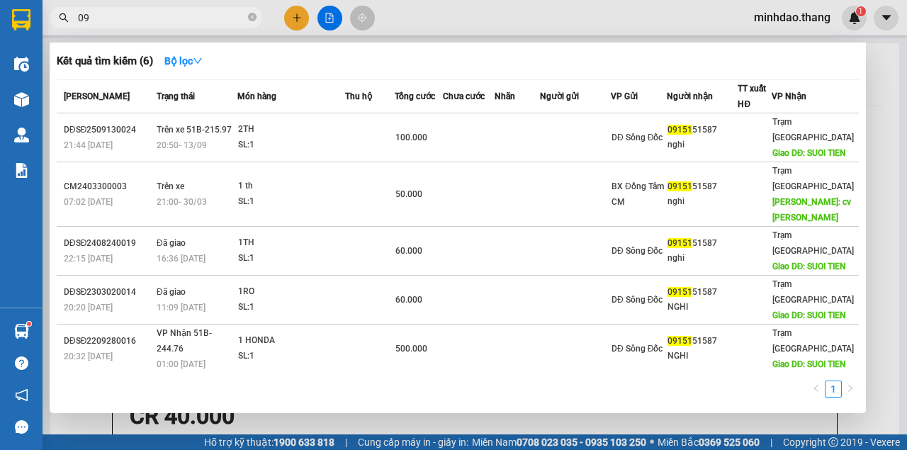
type input "0"
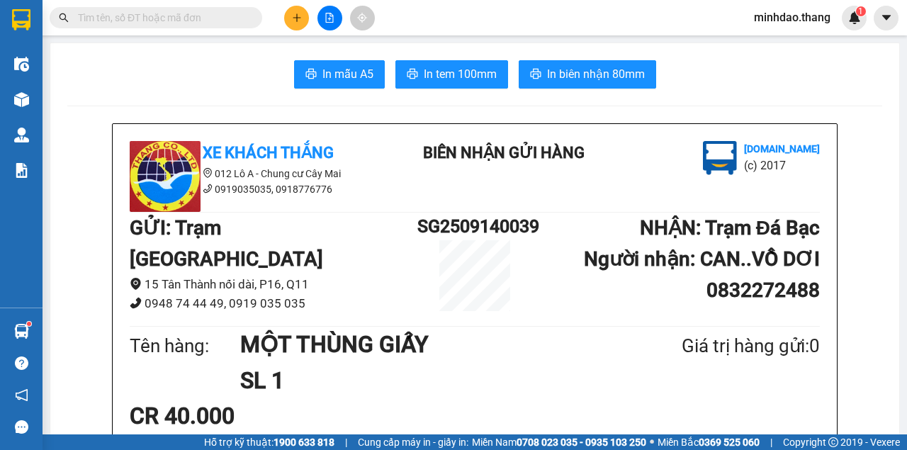
click at [225, 20] on input "text" at bounding box center [161, 18] width 167 height 16
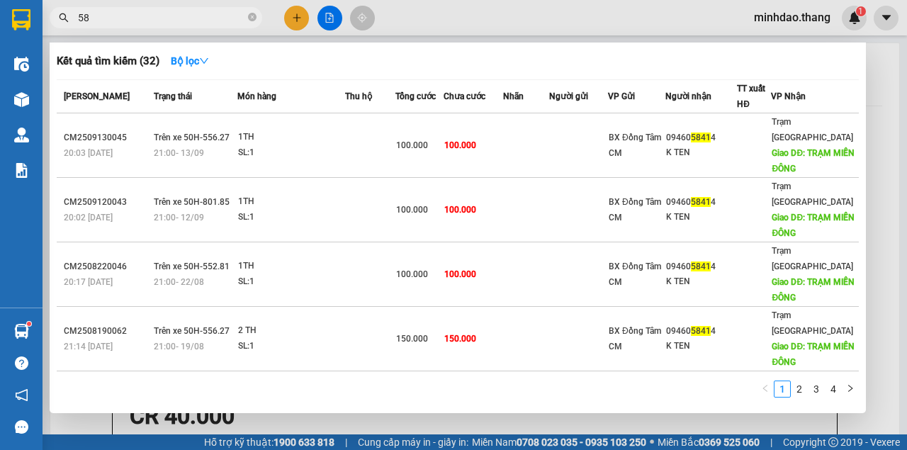
type input "5"
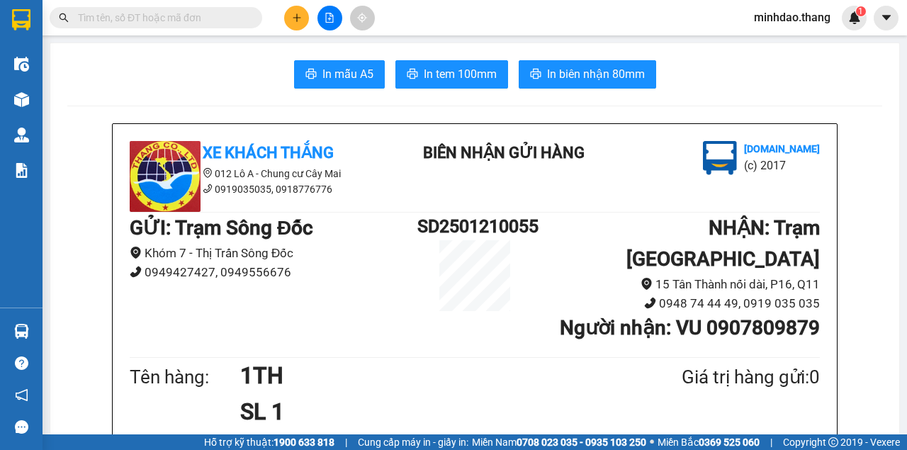
click at [334, 18] on icon "file-add" at bounding box center [330, 18] width 10 height 10
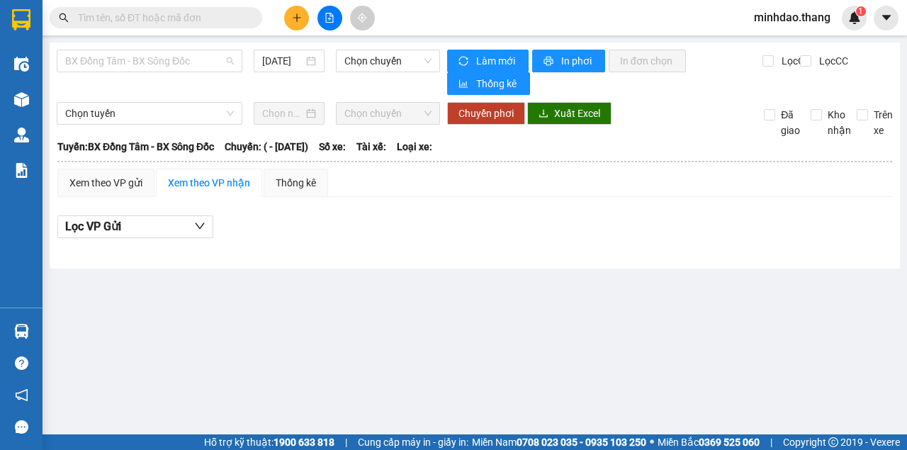
drag, startPoint x: 160, startPoint y: 64, endPoint x: 164, endPoint y: 129, distance: 64.6
click at [160, 67] on span "BX Đồng Tâm - BX Sông Đốc" at bounding box center [149, 60] width 169 height 21
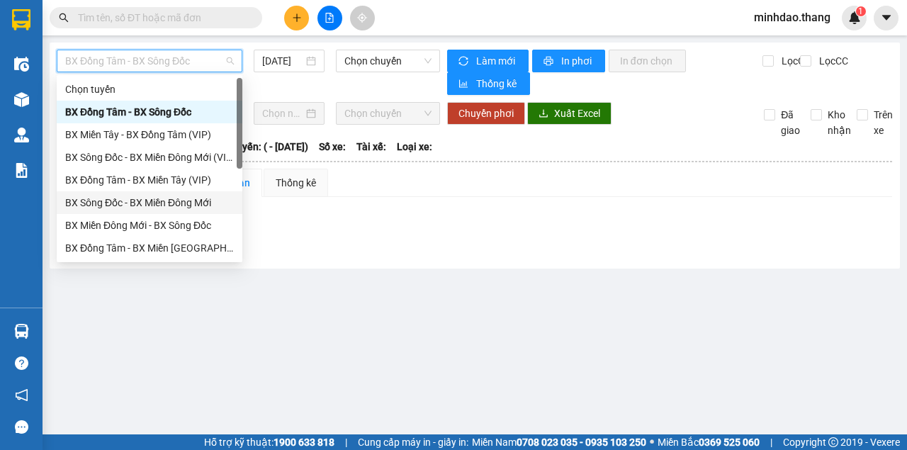
click at [159, 201] on div "BX Sông Đốc - BX Miền Đông Mới" at bounding box center [149, 203] width 169 height 16
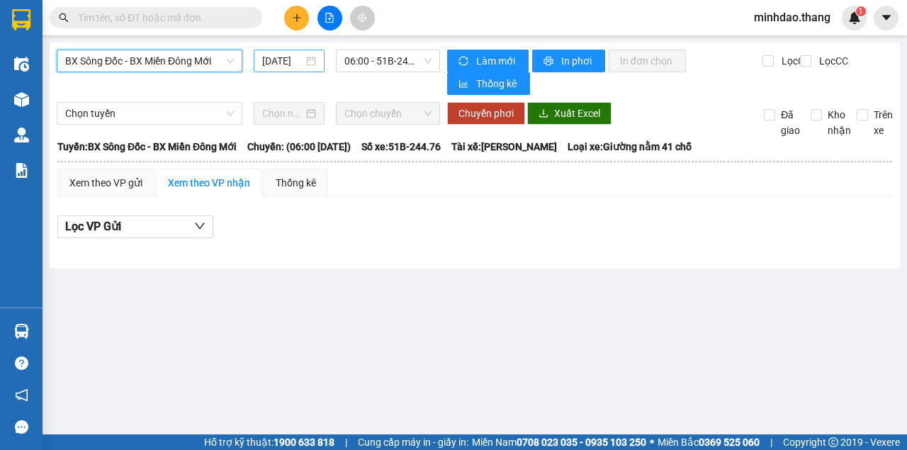
click at [296, 59] on input "[DATE]" at bounding box center [282, 61] width 41 height 16
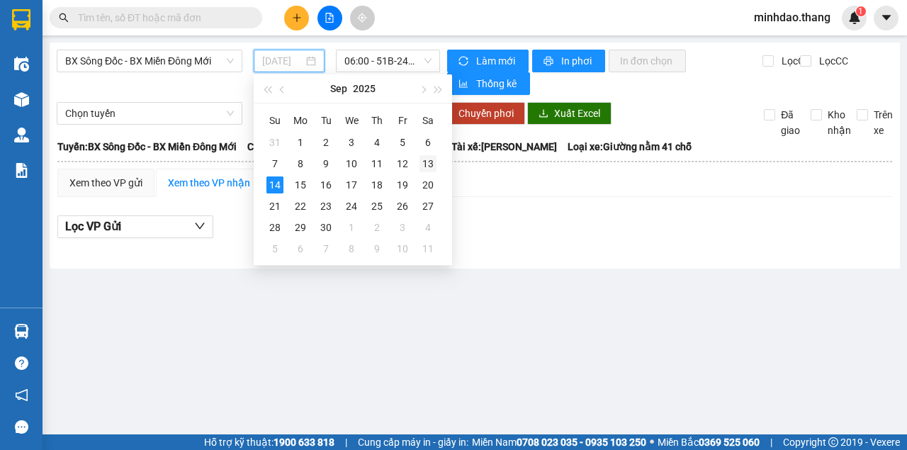
click at [431, 167] on div "13" at bounding box center [427, 163] width 17 height 17
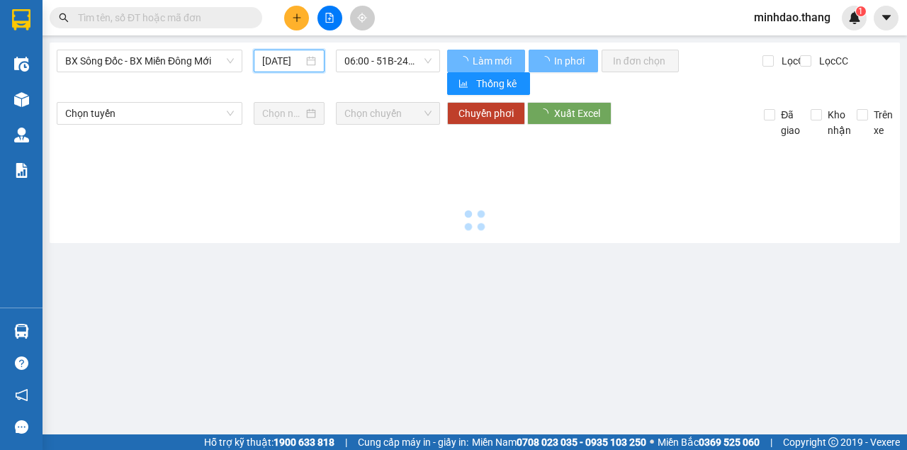
type input "[DATE]"
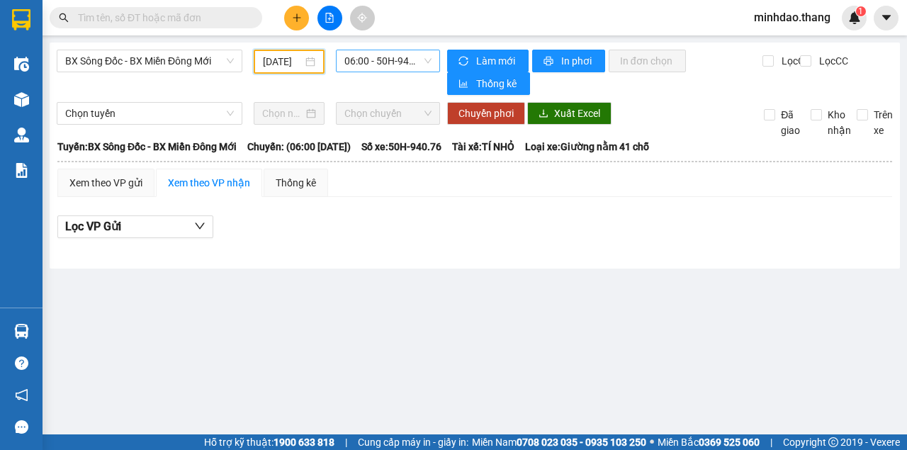
click at [394, 58] on span "06:00 - 50H-940.76" at bounding box center [387, 60] width 86 height 21
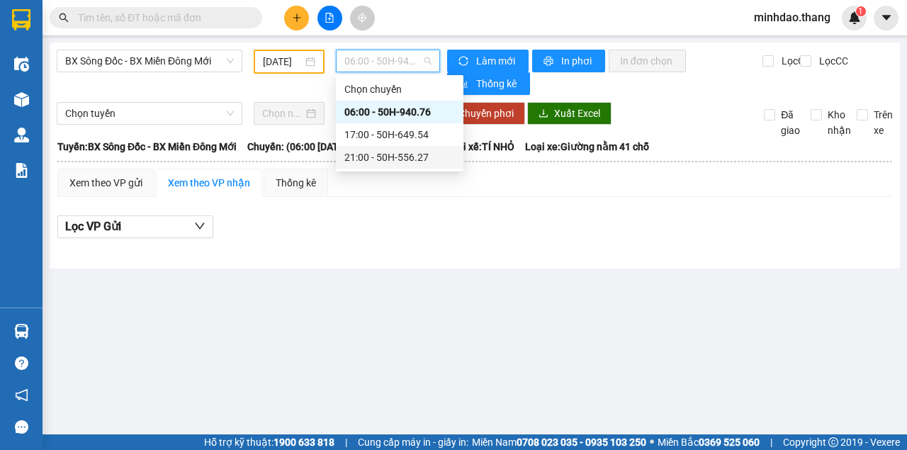
click at [378, 154] on div "21:00 - 50H-556.27" at bounding box center [399, 158] width 111 height 16
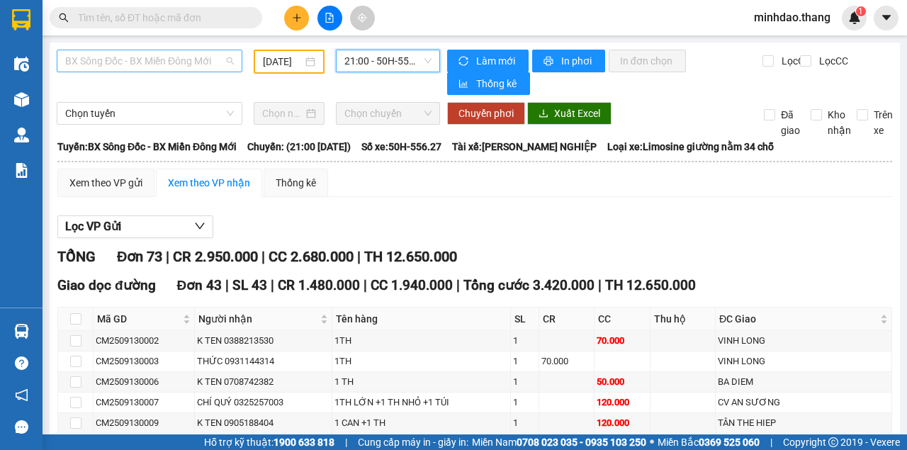
click at [160, 69] on span "BX Sông Đốc - BX Miền Đông Mới" at bounding box center [149, 60] width 169 height 21
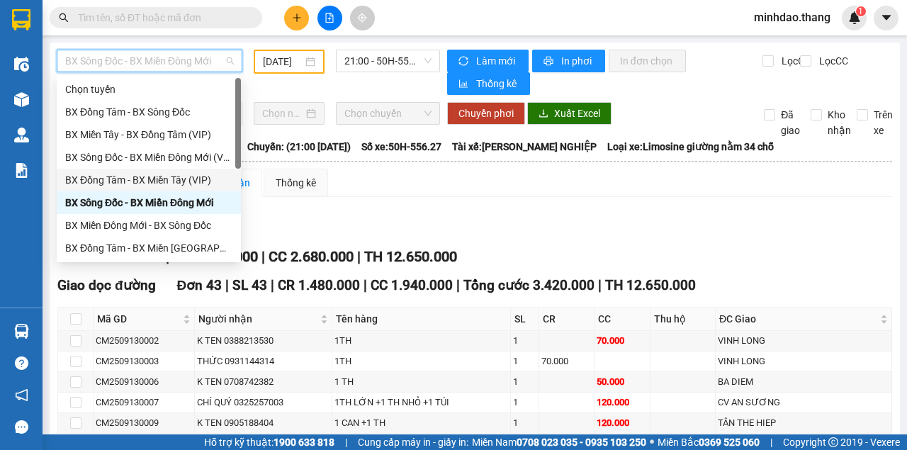
scroll to position [136, 0]
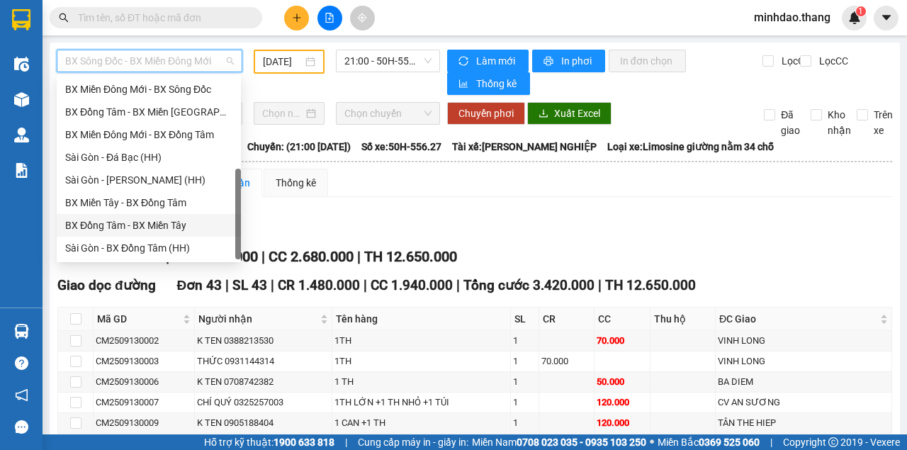
click at [133, 222] on div "BX Đồng Tâm - BX Miền Tây" at bounding box center [148, 226] width 167 height 16
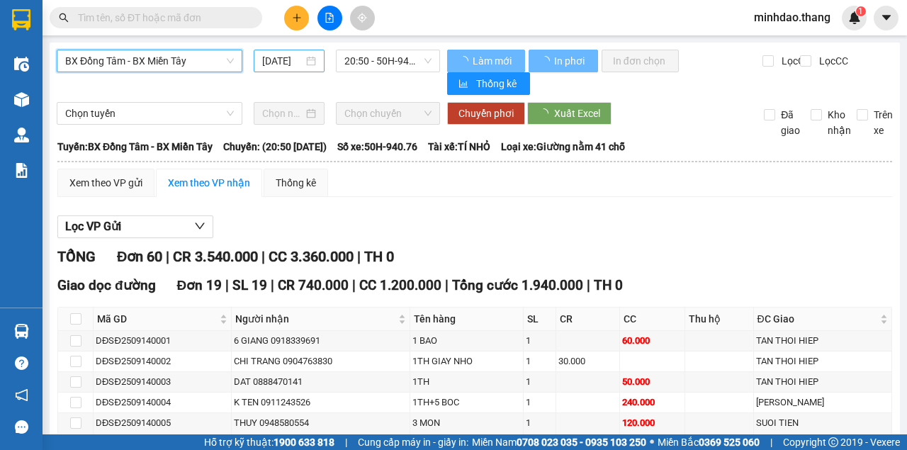
click at [281, 61] on input "[DATE]" at bounding box center [282, 61] width 41 height 16
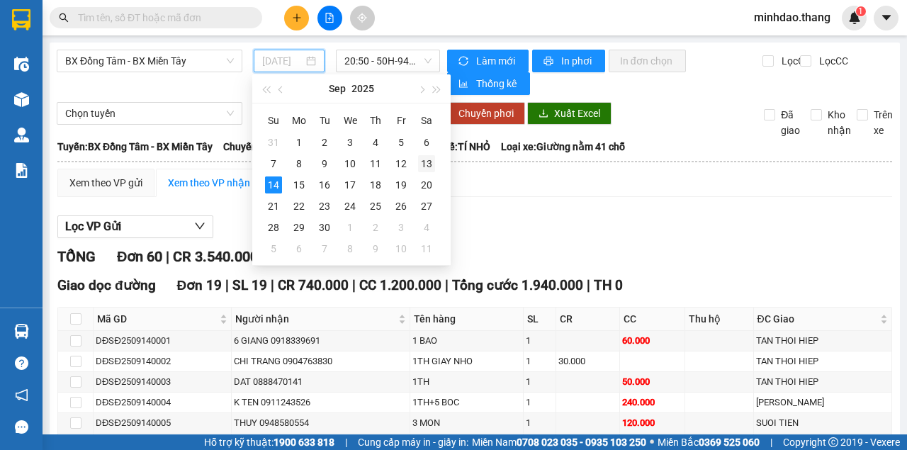
click at [419, 164] on div "13" at bounding box center [426, 163] width 17 height 17
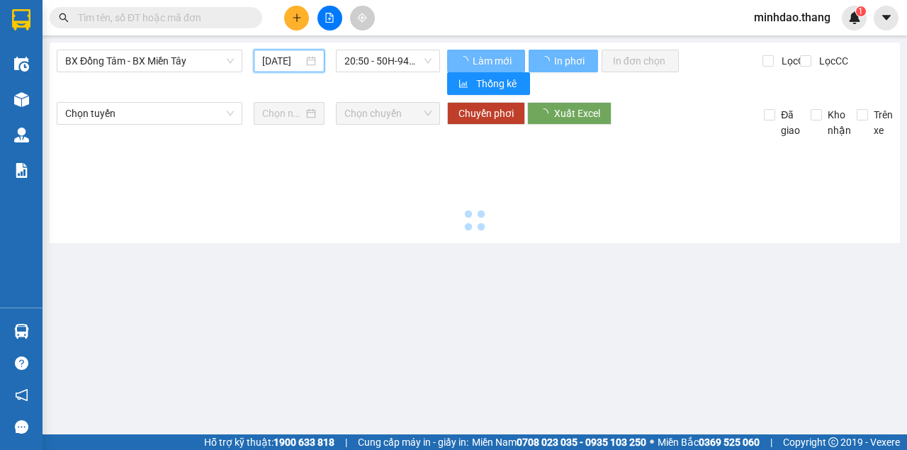
type input "[DATE]"
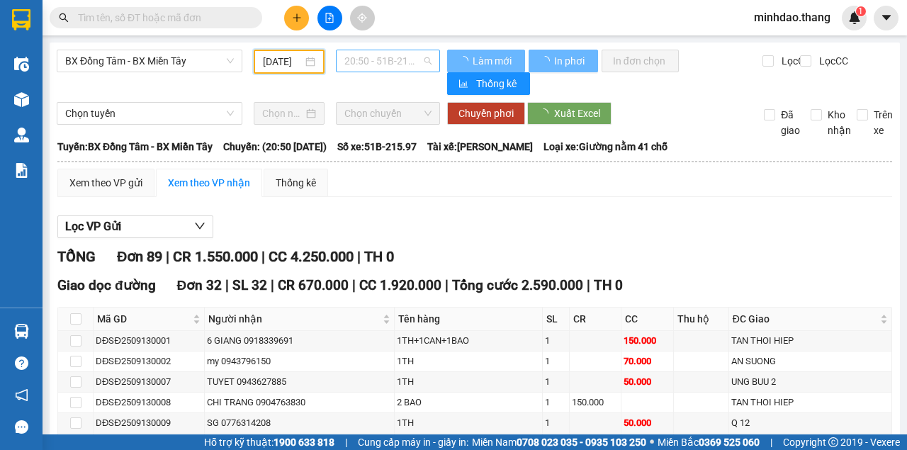
click at [390, 60] on span "20:50 - 51B-215.97" at bounding box center [387, 60] width 86 height 21
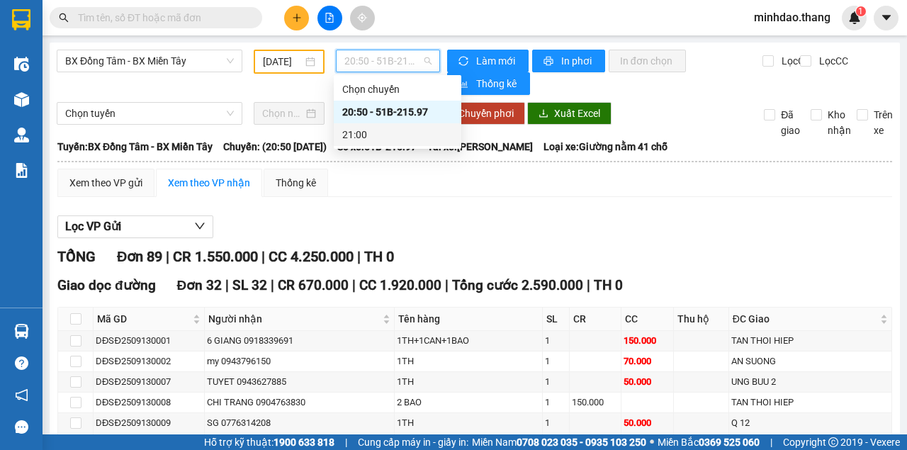
click at [373, 137] on div "21:00" at bounding box center [397, 135] width 111 height 16
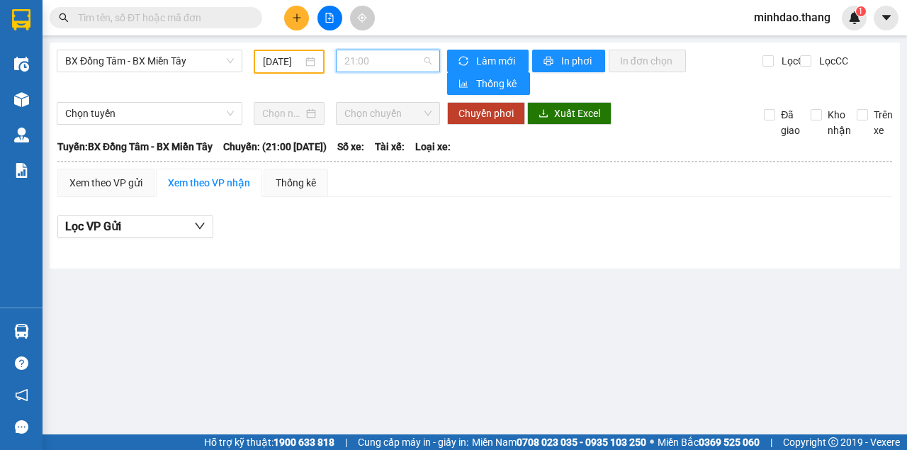
drag, startPoint x: 384, startPoint y: 62, endPoint x: 387, endPoint y: 103, distance: 41.9
click at [385, 64] on span "21:00" at bounding box center [387, 60] width 86 height 21
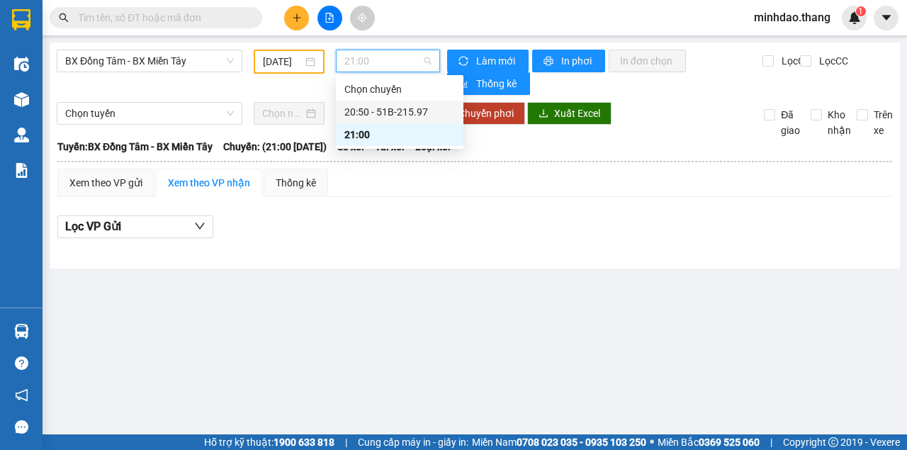
click at [388, 109] on div "20:50 - 51B-215.97" at bounding box center [399, 112] width 111 height 16
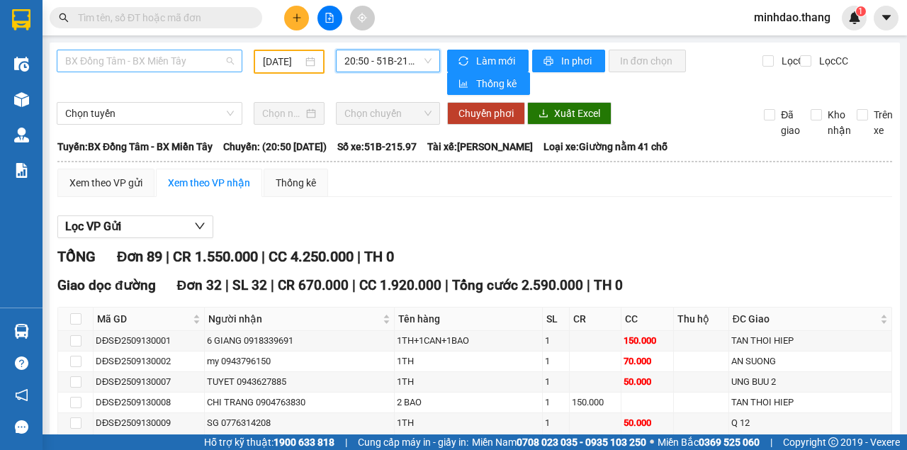
click at [164, 64] on span "BX Đồng Tâm - BX Miền Tây" at bounding box center [149, 60] width 169 height 21
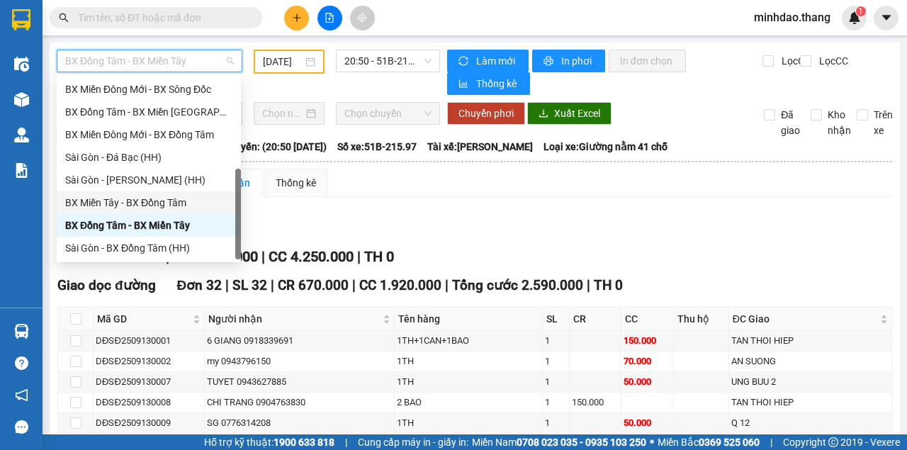
click at [130, 197] on div "BX Miền Tây - BX Đồng Tâm" at bounding box center [148, 203] width 167 height 16
type input "[DATE]"
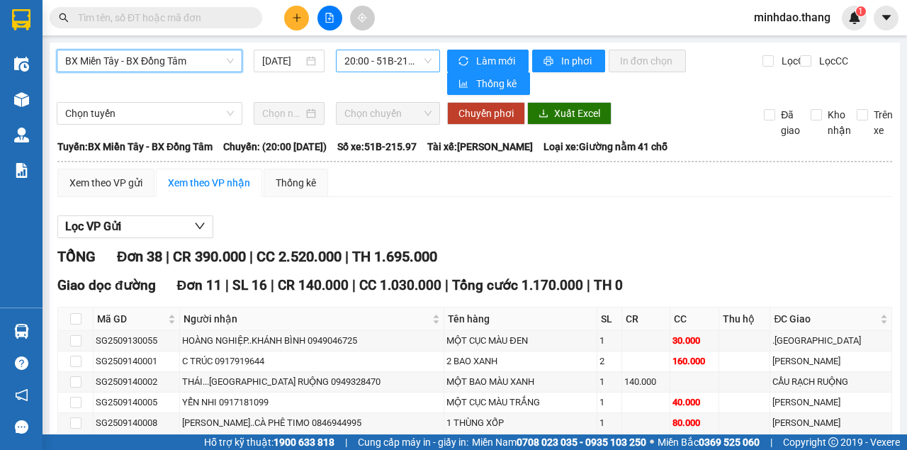
click at [376, 57] on span "20:00 - 51B-215.97" at bounding box center [387, 60] width 86 height 21
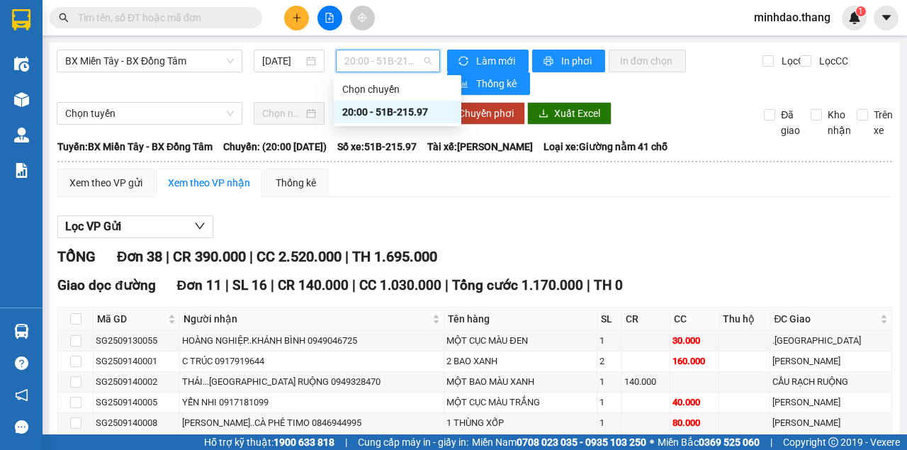
click at [385, 112] on div "20:00 - 51B-215.97" at bounding box center [397, 112] width 111 height 16
